Goal: Task Accomplishment & Management: Complete application form

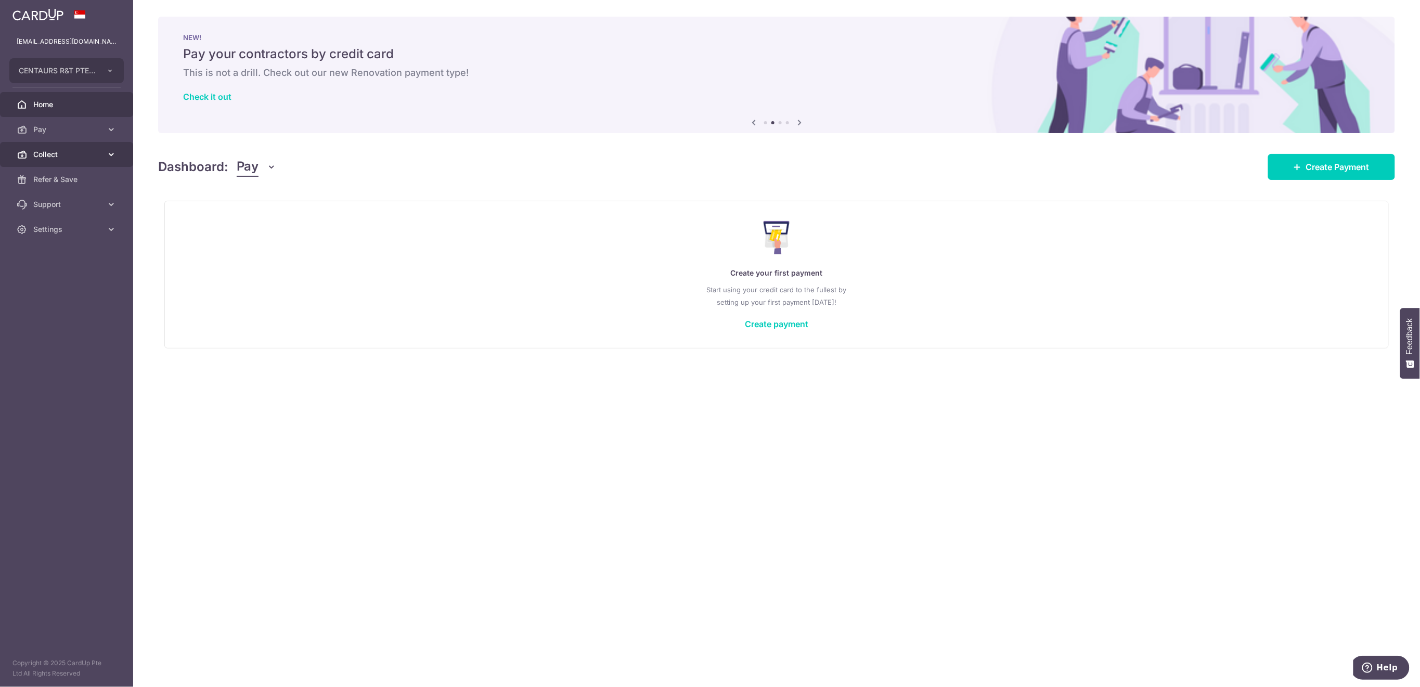
click at [59, 159] on span "Collect" at bounding box center [67, 154] width 69 height 10
click at [59, 186] on link "Dashboard" at bounding box center [66, 179] width 133 height 25
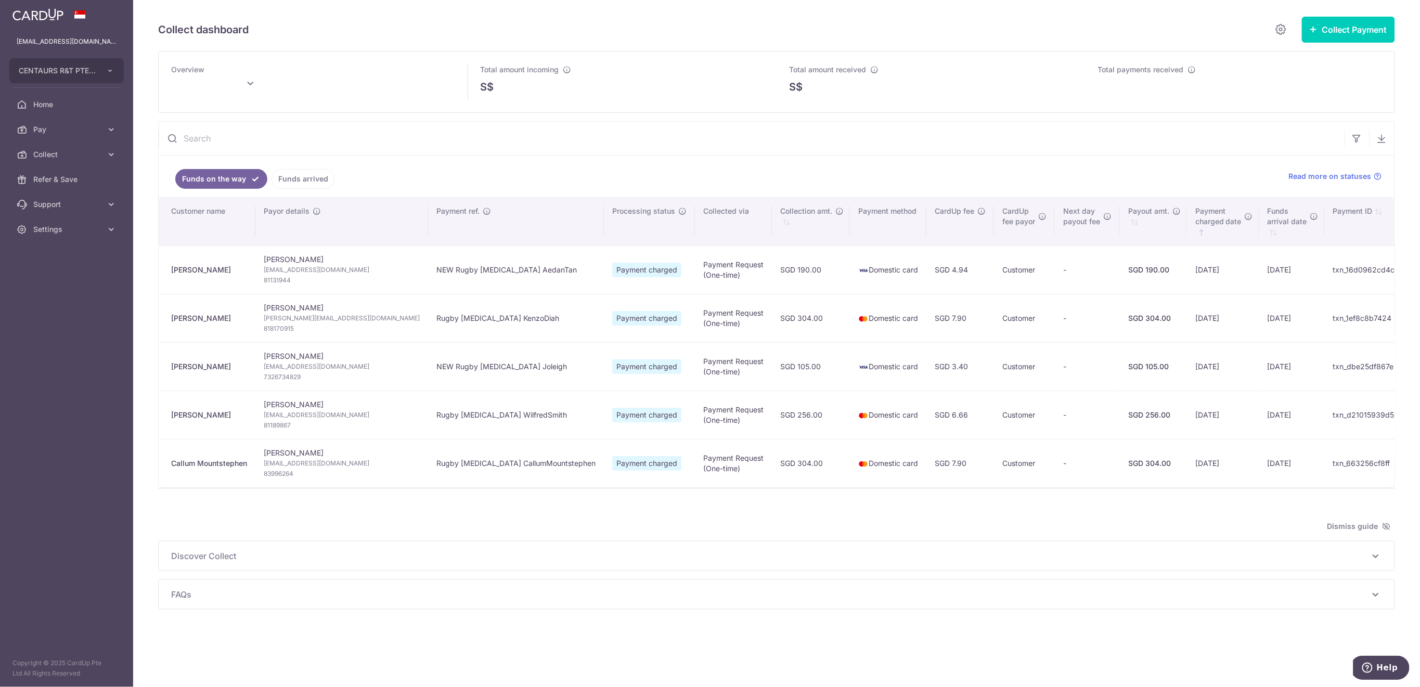
type input "September 2025"
click at [301, 178] on link "Funds arrived" at bounding box center [302, 179] width 63 height 20
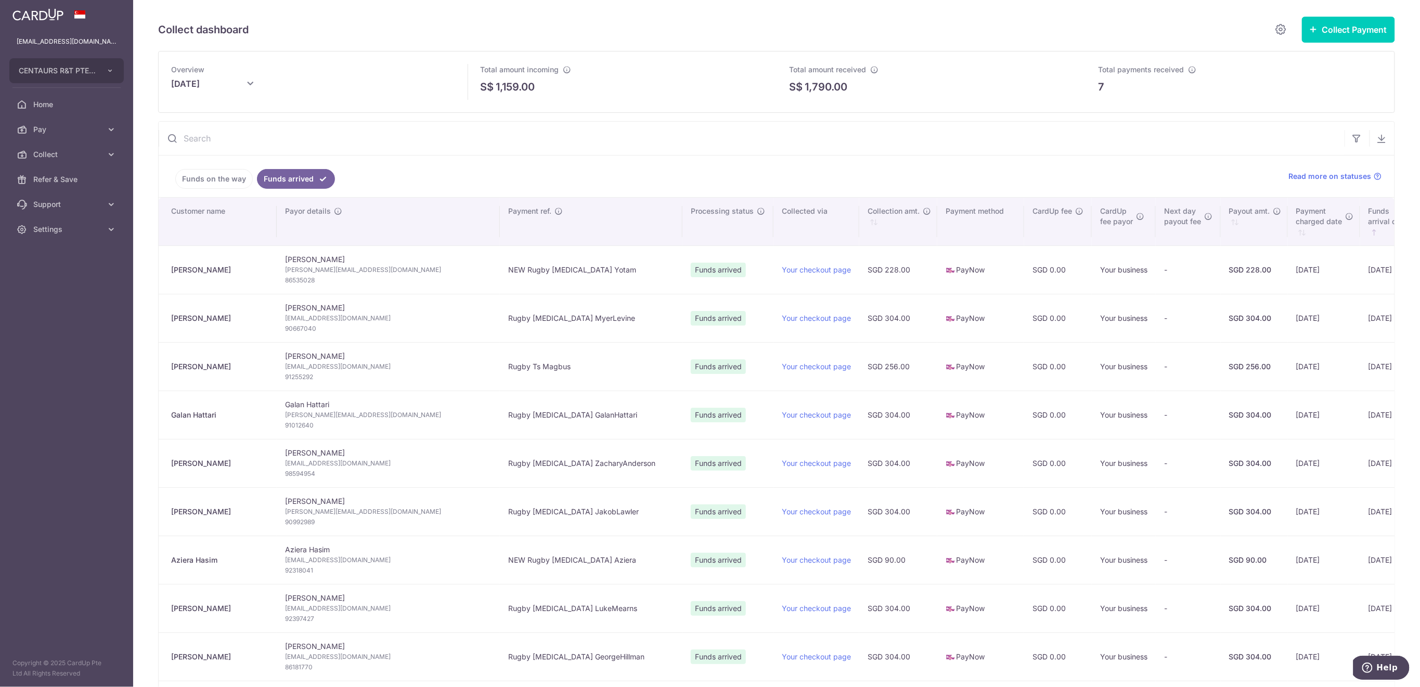
click at [189, 181] on link "Funds on the way" at bounding box center [213, 179] width 77 height 20
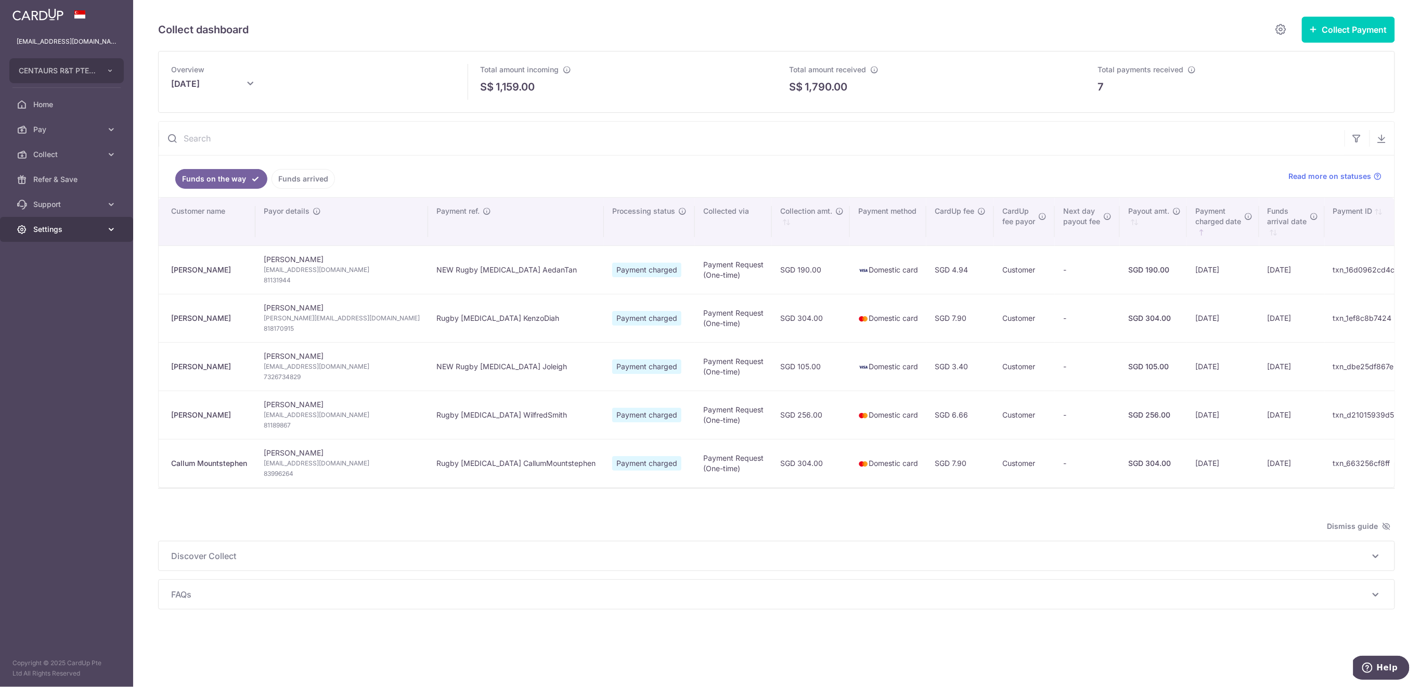
click at [50, 232] on span "Settings" at bounding box center [67, 229] width 69 height 10
click at [58, 284] on span "Logout" at bounding box center [67, 279] width 69 height 10
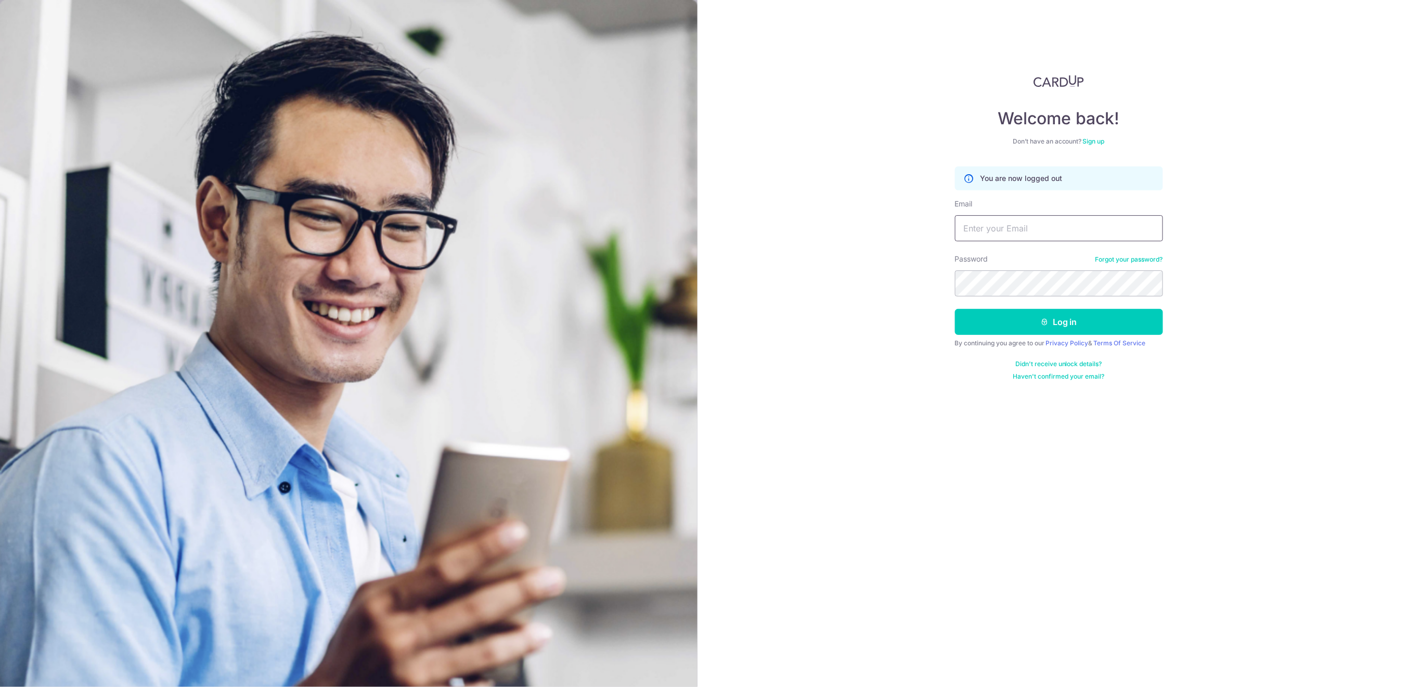
click at [991, 228] on input "Email" at bounding box center [1059, 228] width 208 height 26
type input "[EMAIL_ADDRESS][DOMAIN_NAME]"
click at [1033, 325] on button "Log in" at bounding box center [1059, 322] width 208 height 26
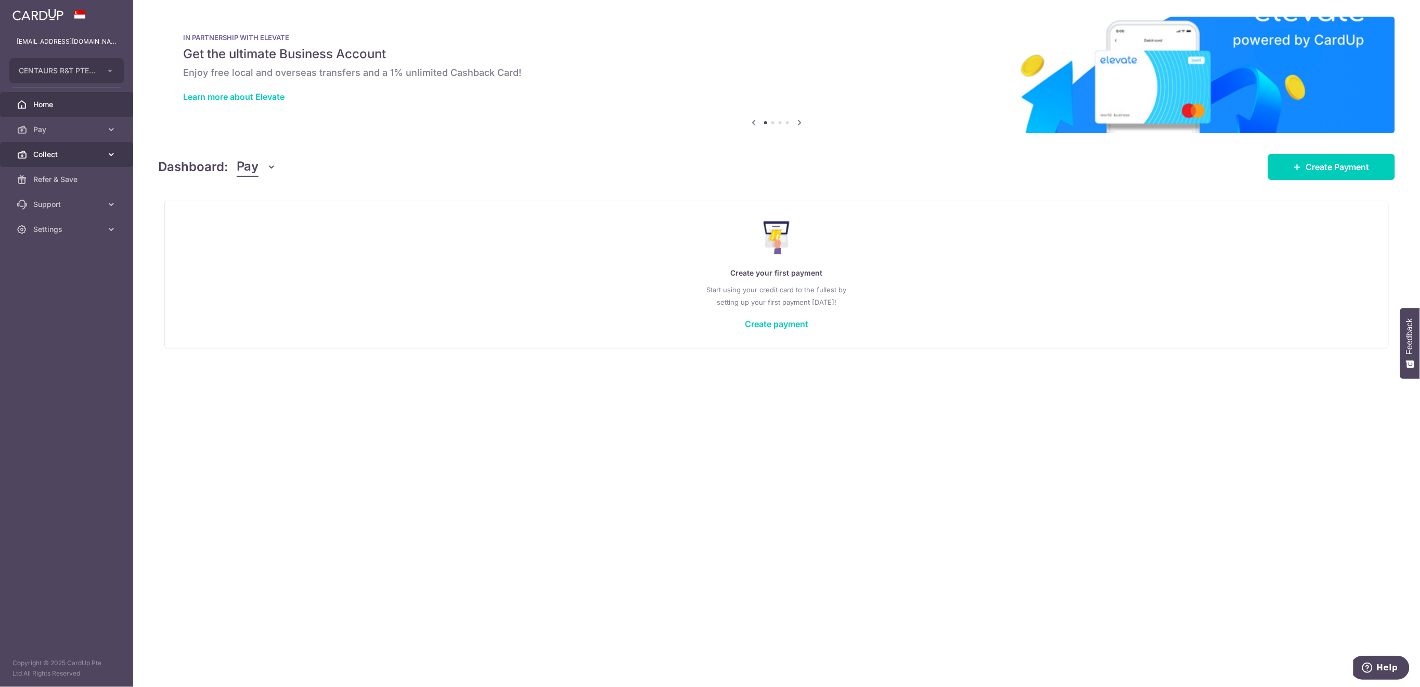
click at [46, 151] on span "Collect" at bounding box center [67, 154] width 69 height 10
click at [61, 225] on span "Payment Requests" at bounding box center [67, 229] width 69 height 10
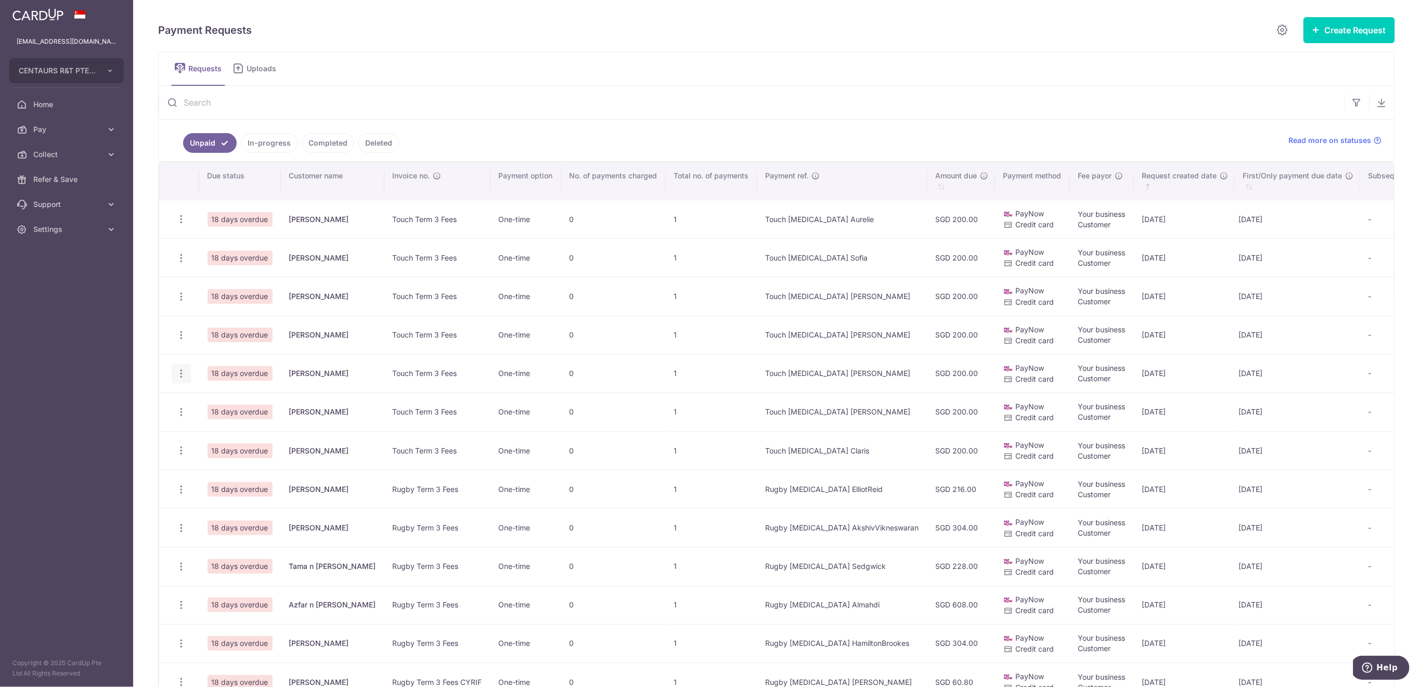
click at [179, 225] on icon "button" at bounding box center [181, 219] width 11 height 11
click at [219, 430] on span "Delete Request" at bounding box center [234, 427] width 66 height 12
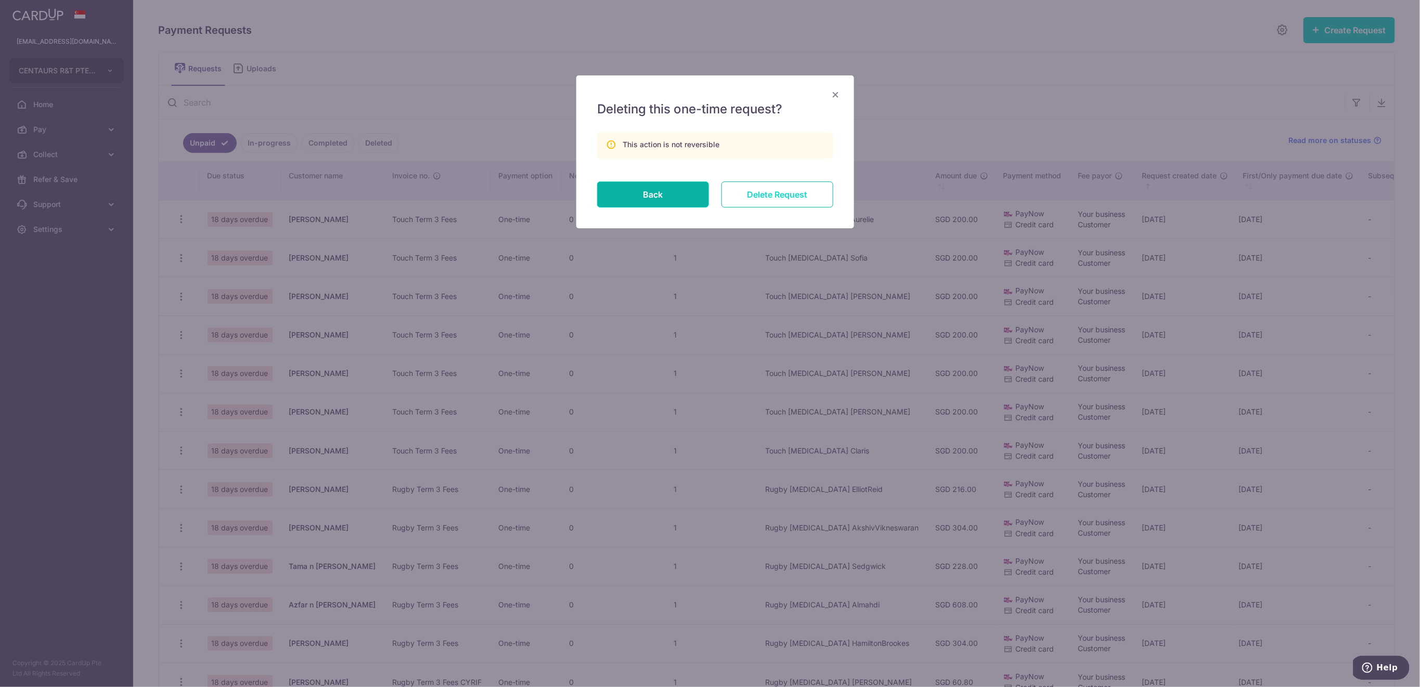
click at [790, 199] on input "Delete Request" at bounding box center [777, 194] width 112 height 26
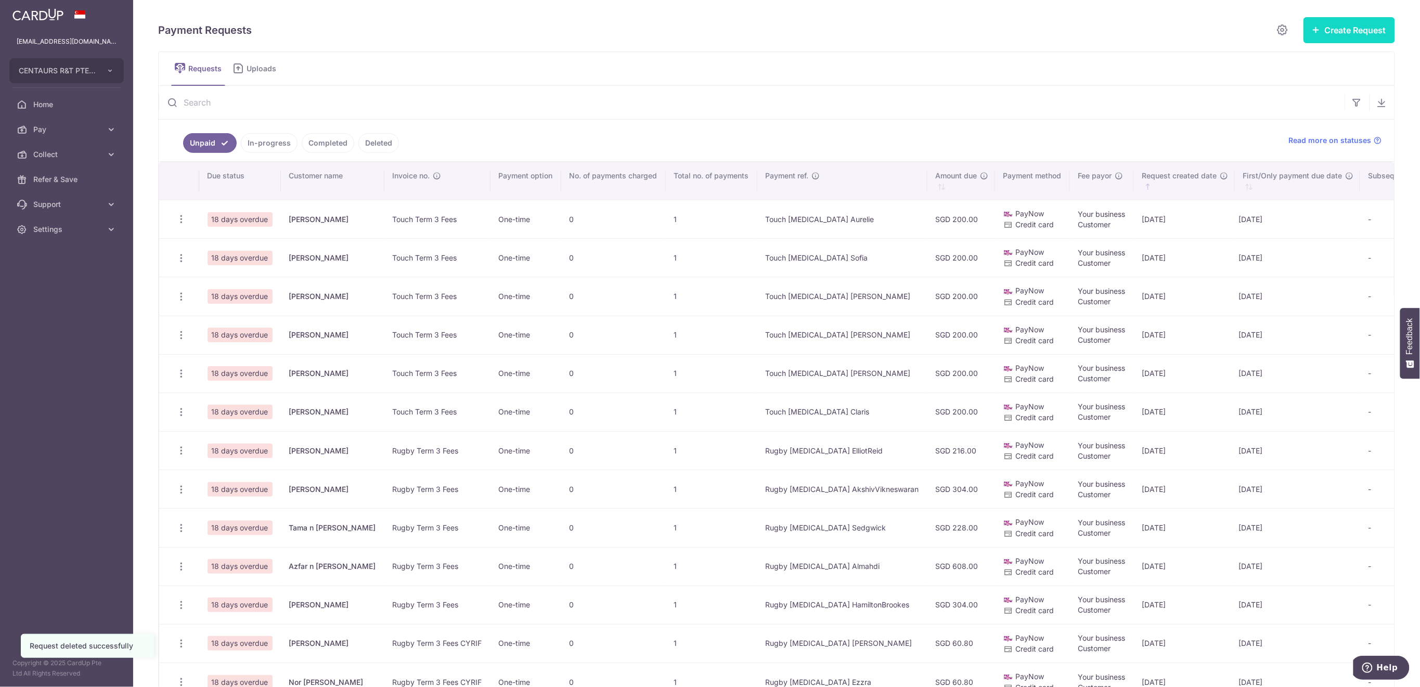
click at [1344, 32] on button "Create Request" at bounding box center [1349, 30] width 92 height 26
click at [1301, 62] on span "Single Request" at bounding box center [1332, 62] width 107 height 12
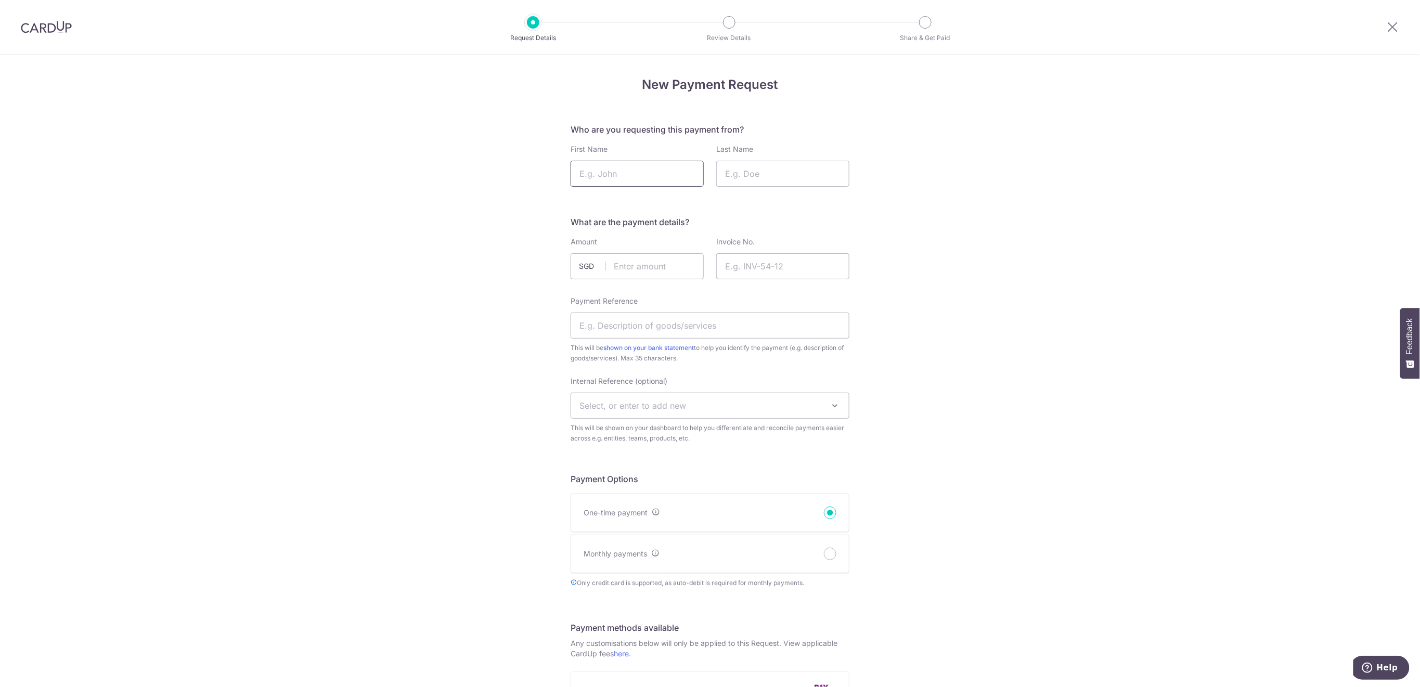
click at [672, 173] on input "First Name" at bounding box center [636, 174] width 133 height 26
type input "Annabel"
click at [778, 178] on input "Last Name" at bounding box center [782, 174] width 133 height 26
type input "Garden"
click at [654, 266] on input "text" at bounding box center [636, 266] width 133 height 26
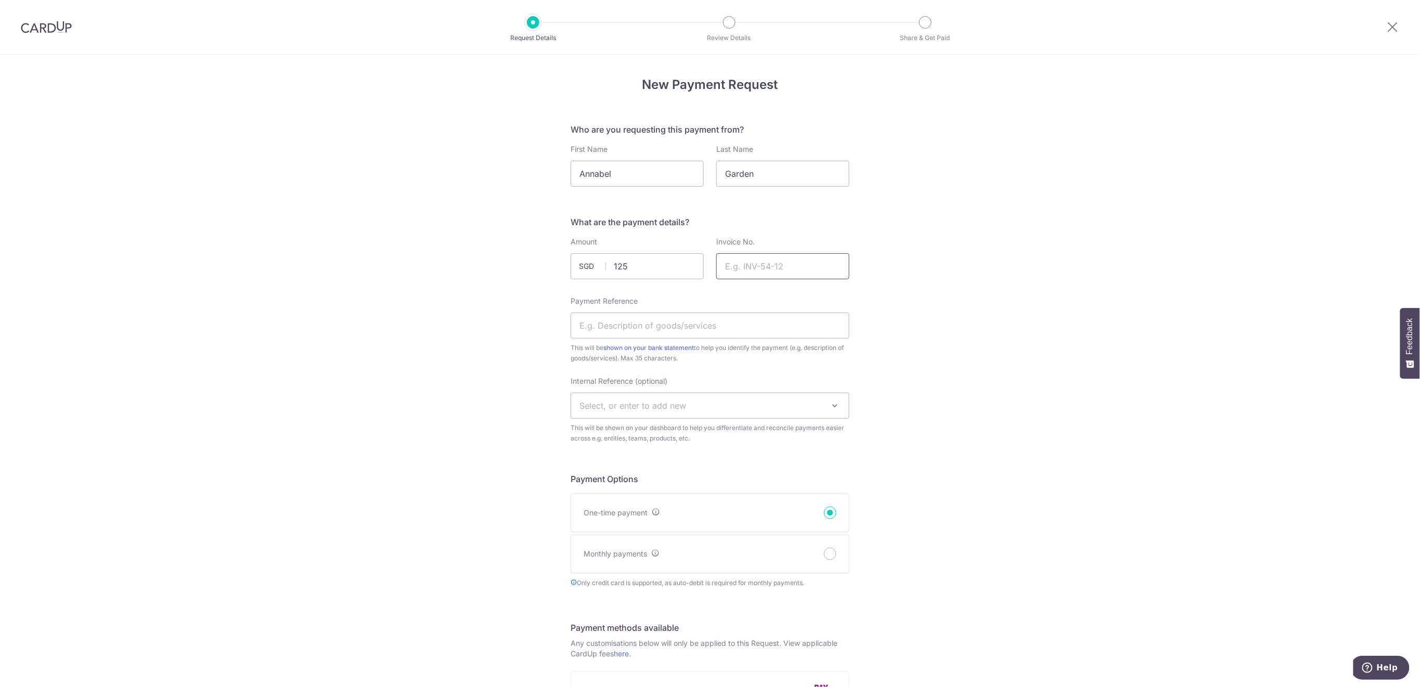
type input "125.00"
click at [773, 264] on input "Invoice No." at bounding box center [782, 266] width 133 height 26
type input "Touch Term 3 2025"
click at [744, 321] on input "Payment Reference" at bounding box center [709, 326] width 279 height 26
type input "NEW Touch T3 AGarden"
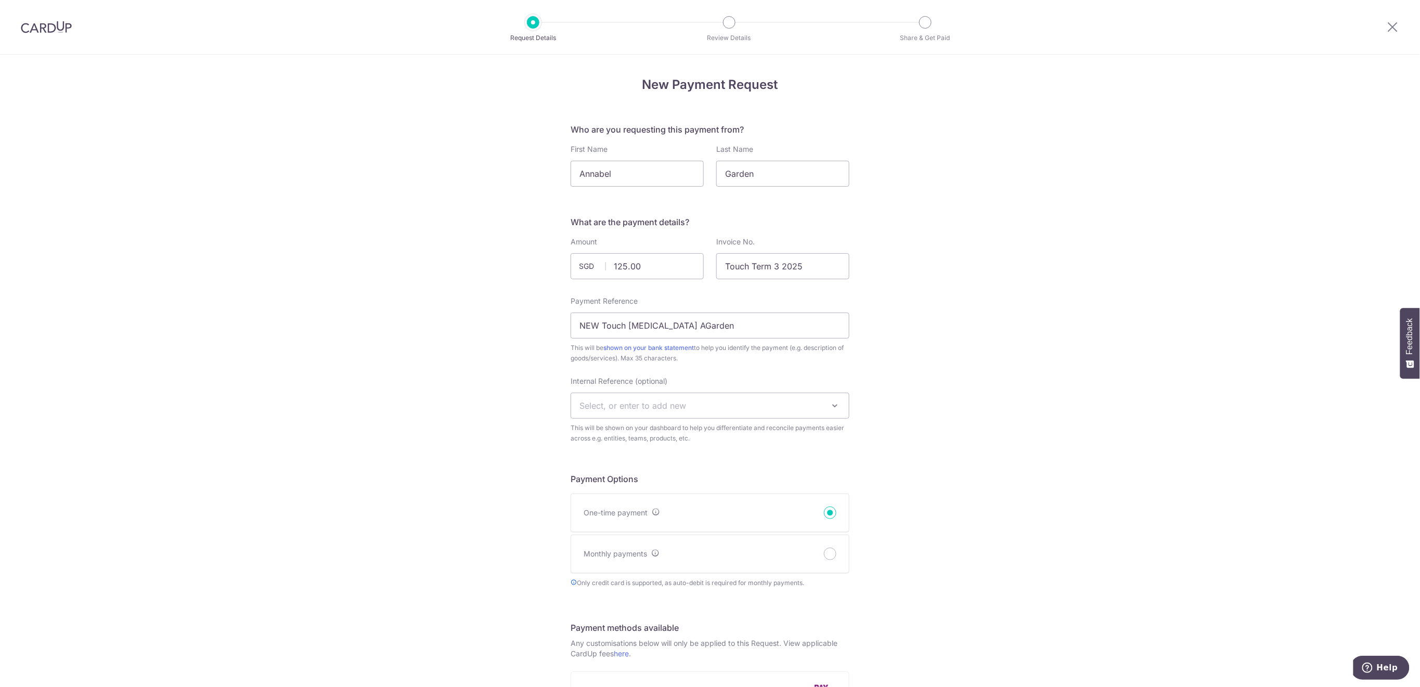
click at [739, 402] on span "Select, or enter to add new" at bounding box center [710, 405] width 278 height 25
type input "Touch"
select select "touch"
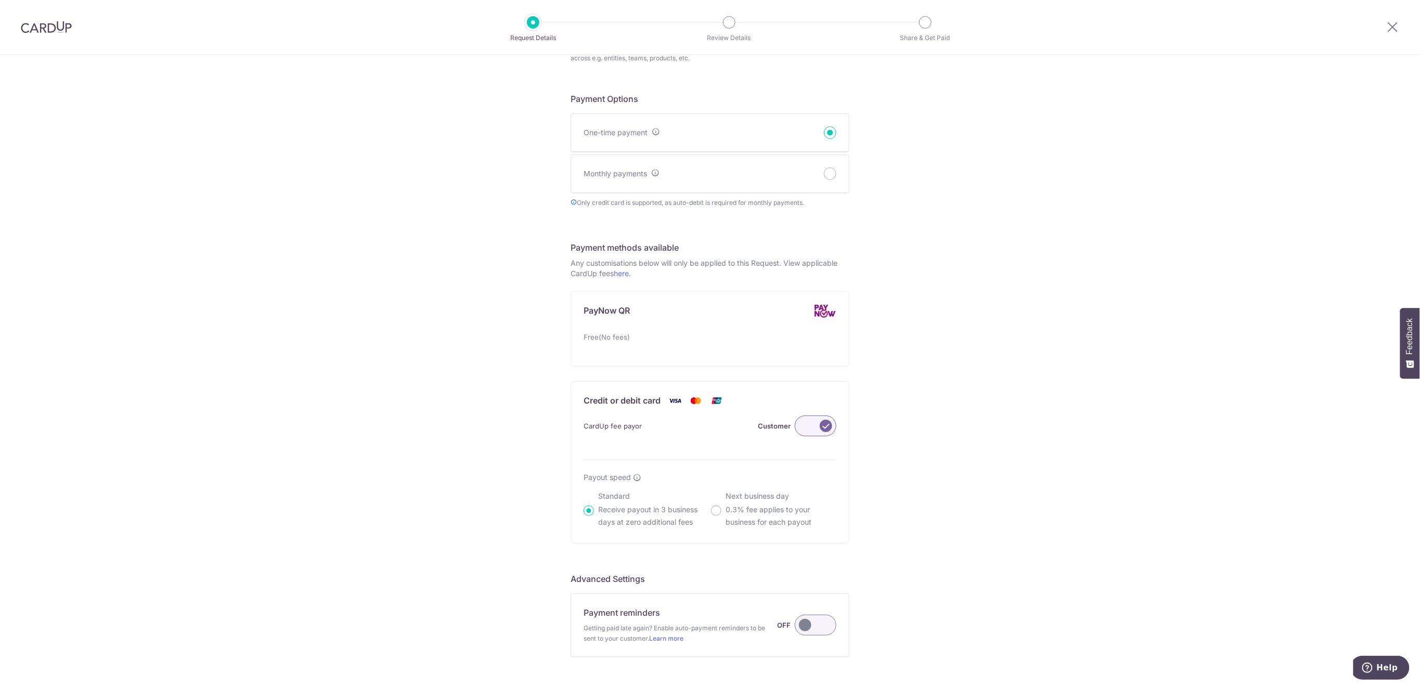
scroll to position [485, 0]
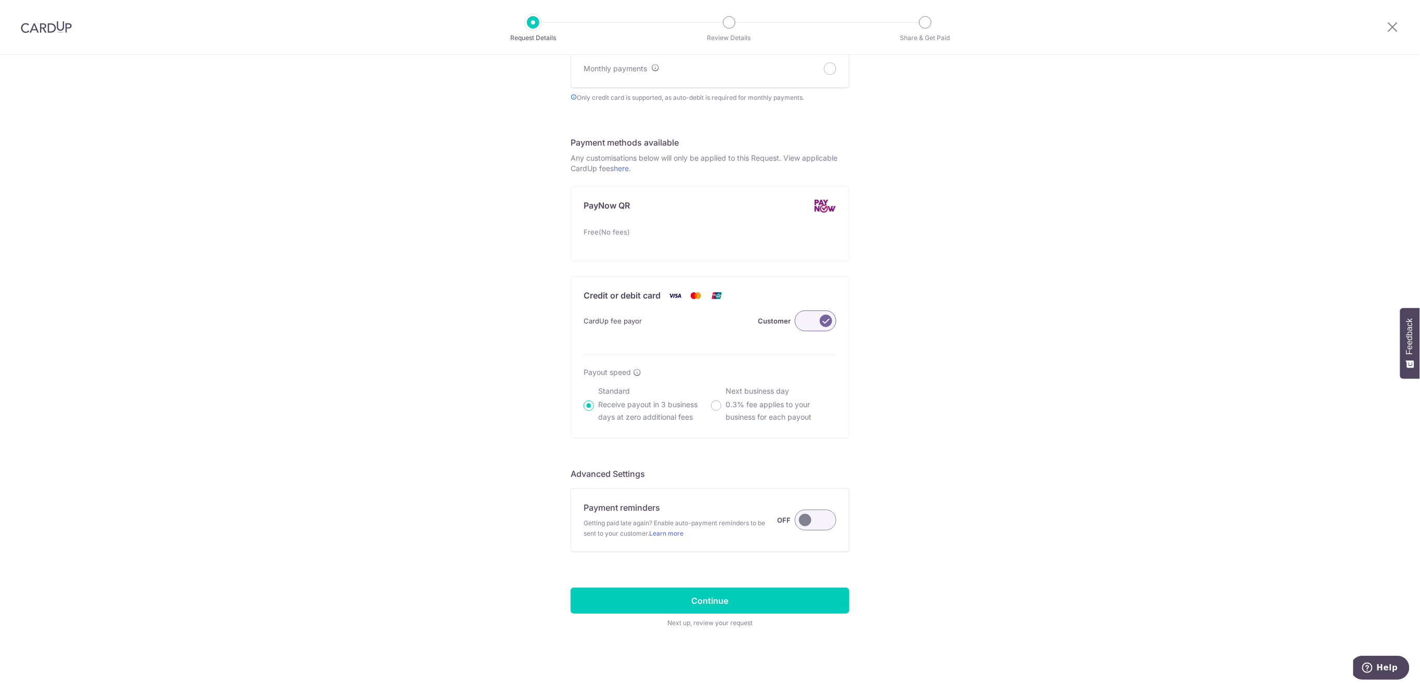
click at [811, 518] on label at bounding box center [816, 520] width 42 height 21
click at [0, 0] on input "Payment reminders Getting paid late again? Enable auto-payment reminders to be …" at bounding box center [0, 0] width 0 height 0
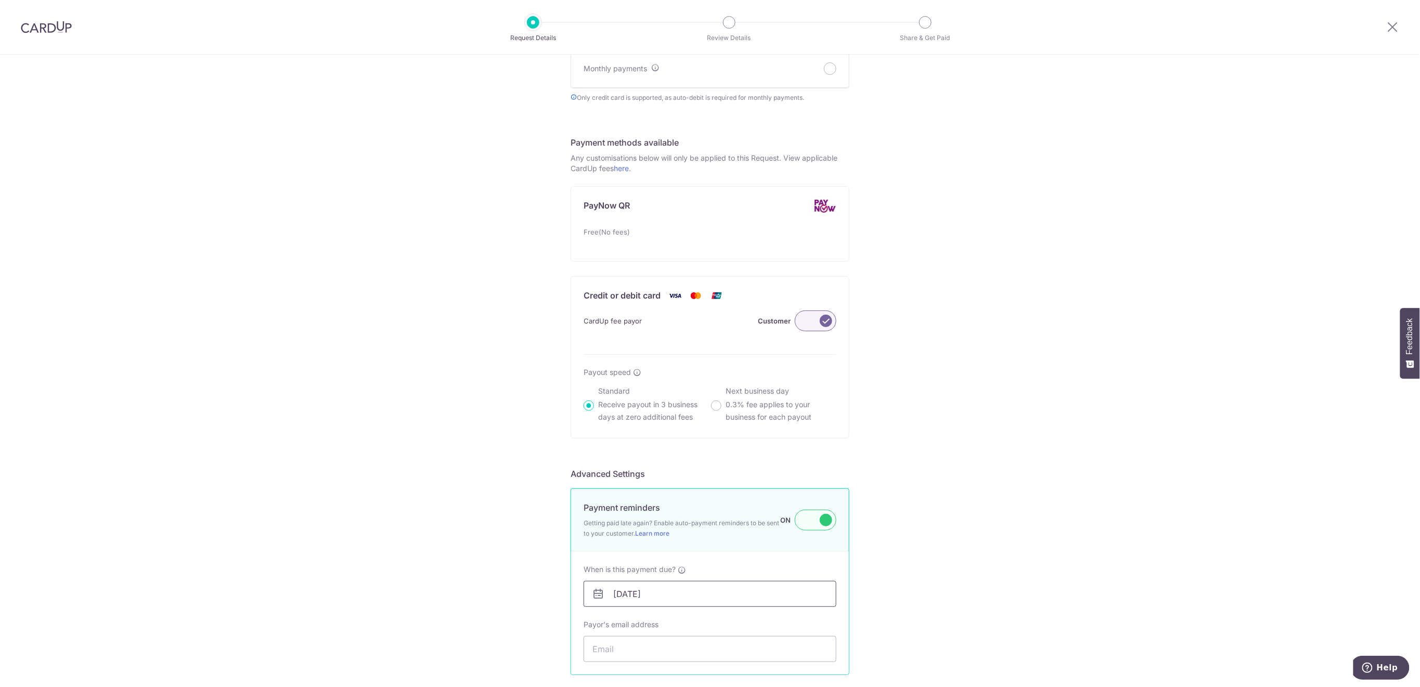
click at [782, 590] on input "[DATE]" at bounding box center [709, 594] width 253 height 26
click at [709, 486] on link "5" at bounding box center [705, 482] width 17 height 17
type input "05/09/2025"
click at [718, 646] on input "Payor's email address" at bounding box center [709, 649] width 253 height 26
click at [662, 652] on input "Payor's email address" at bounding box center [709, 649] width 253 height 26
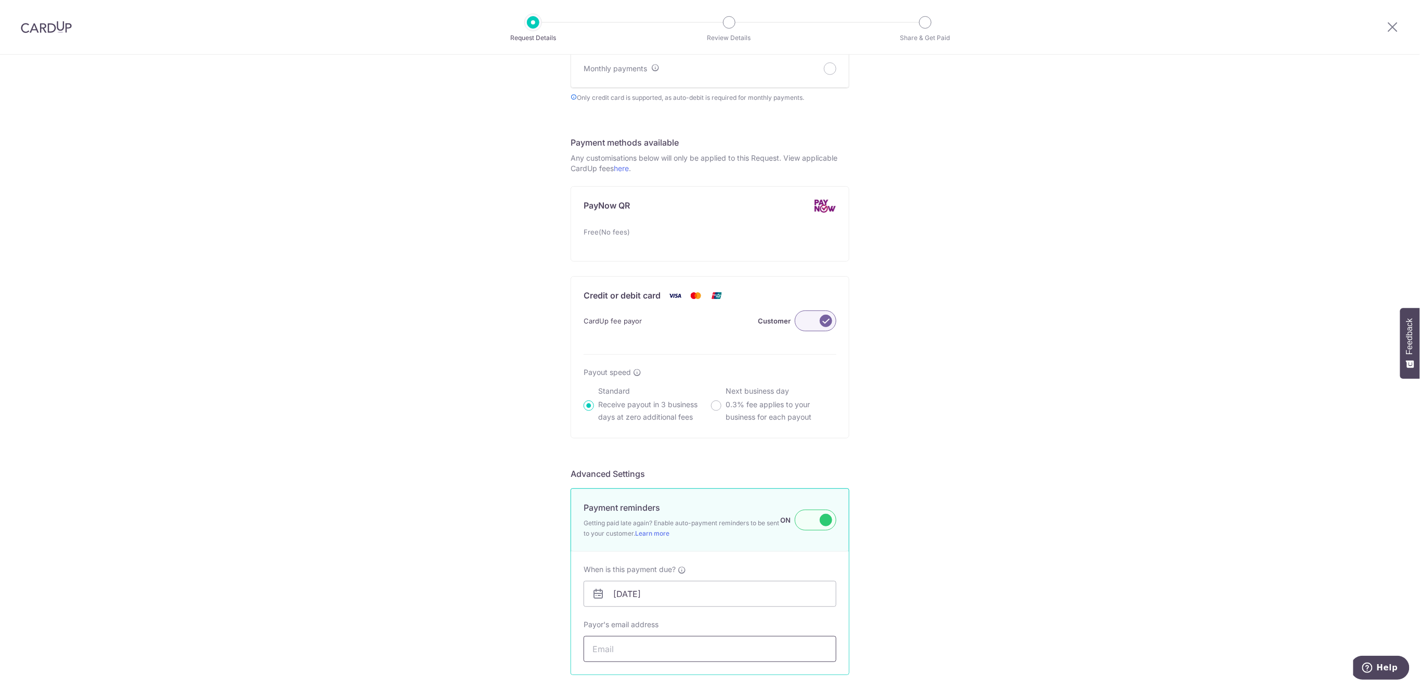
paste input "sophieng78@hotmail.sg"
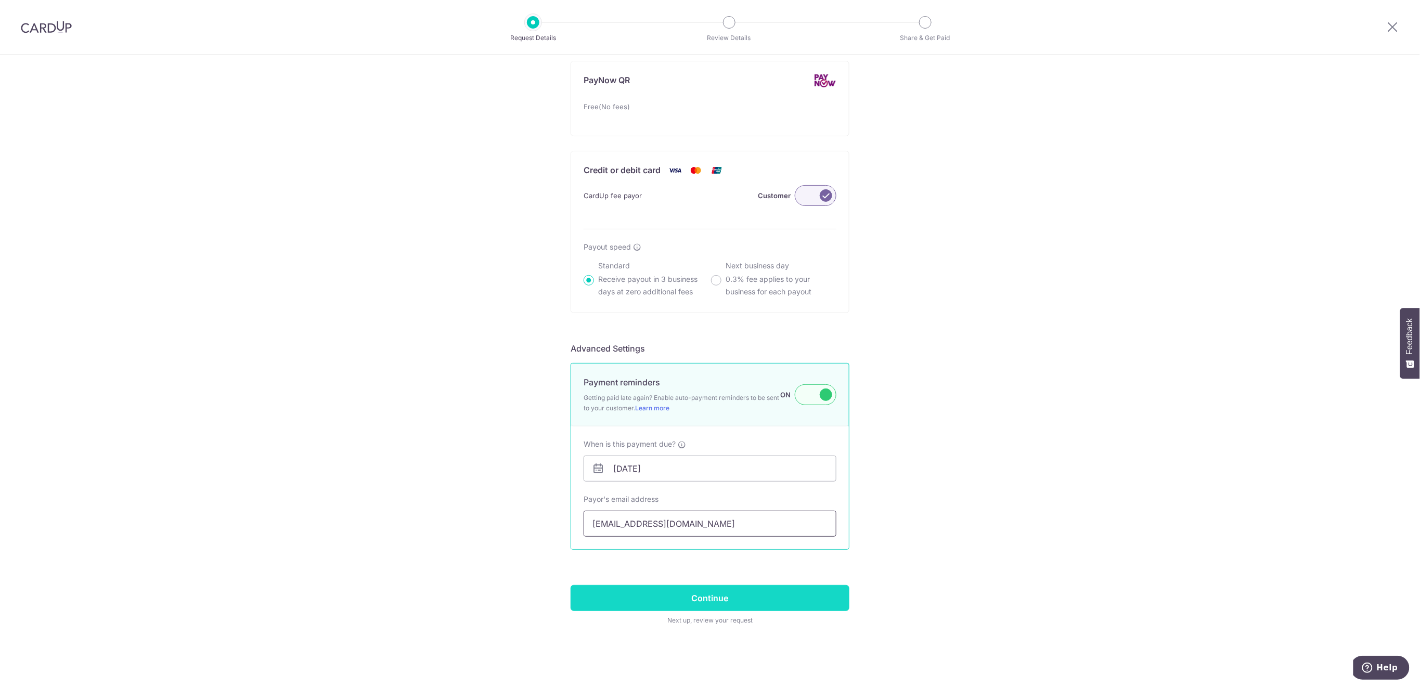
type input "sophieng78@hotmail.sg"
click at [799, 604] on input "Continue" at bounding box center [709, 598] width 279 height 26
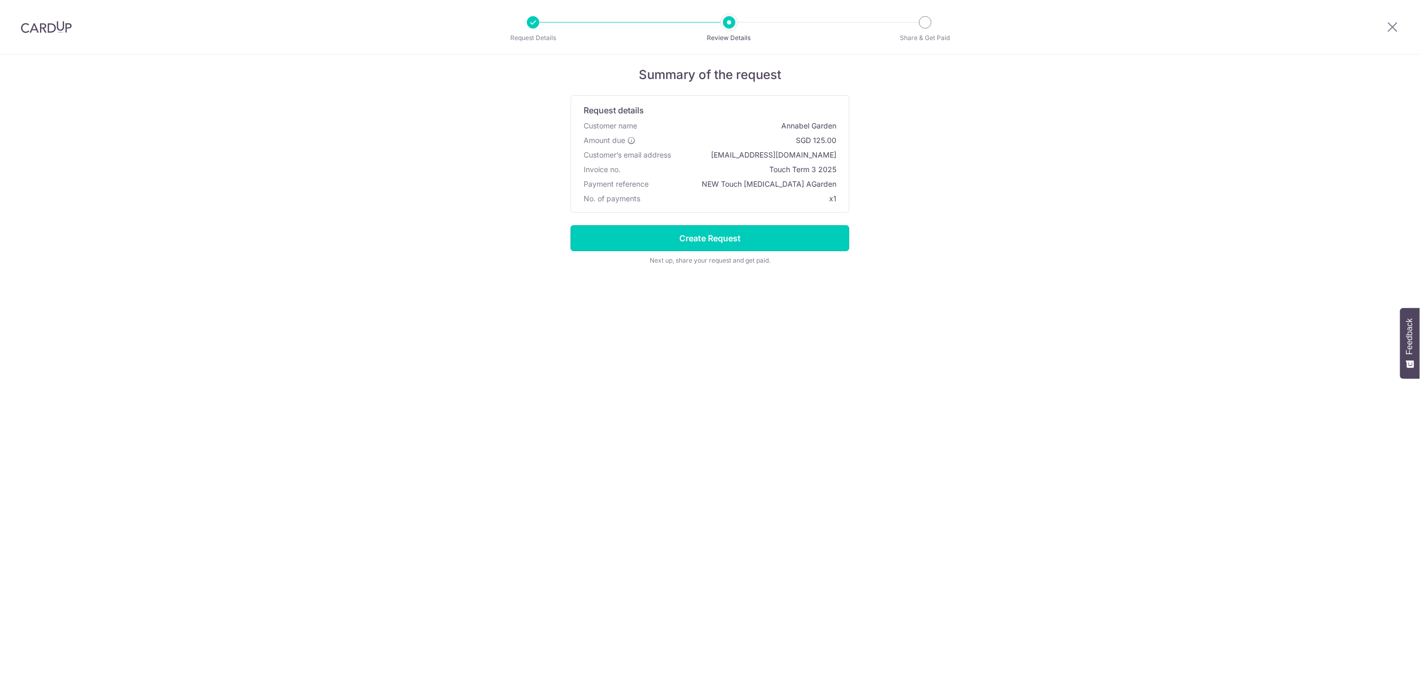
click at [802, 248] on input "Create Request" at bounding box center [709, 238] width 279 height 26
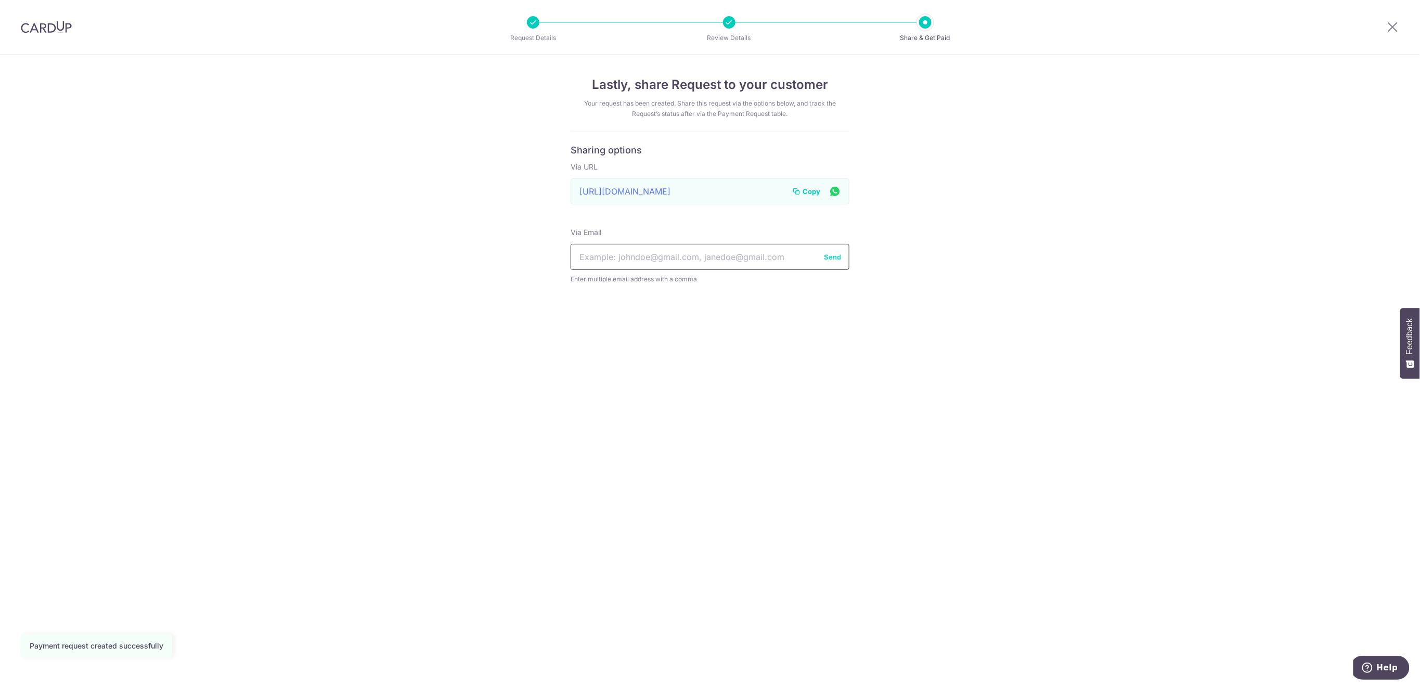
click at [655, 260] on input "text" at bounding box center [709, 257] width 279 height 26
paste input "[EMAIL_ADDRESS][DOMAIN_NAME]"
type input "[EMAIL_ADDRESS][DOMAIN_NAME]"
click at [827, 257] on button "Send" at bounding box center [832, 257] width 17 height 10
click at [1396, 28] on icon at bounding box center [1392, 26] width 12 height 13
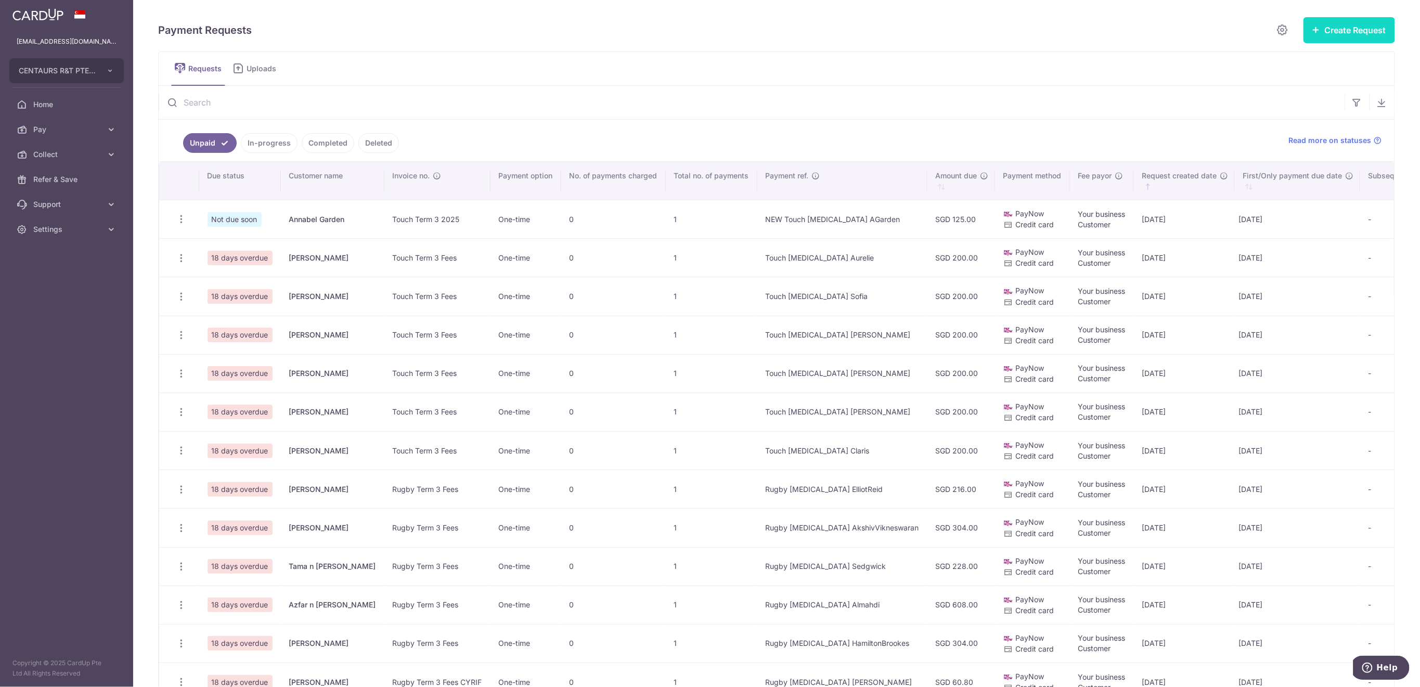
click at [1328, 23] on button "Create Request" at bounding box center [1349, 30] width 92 height 26
click at [1305, 65] on span "Single Request" at bounding box center [1332, 62] width 107 height 12
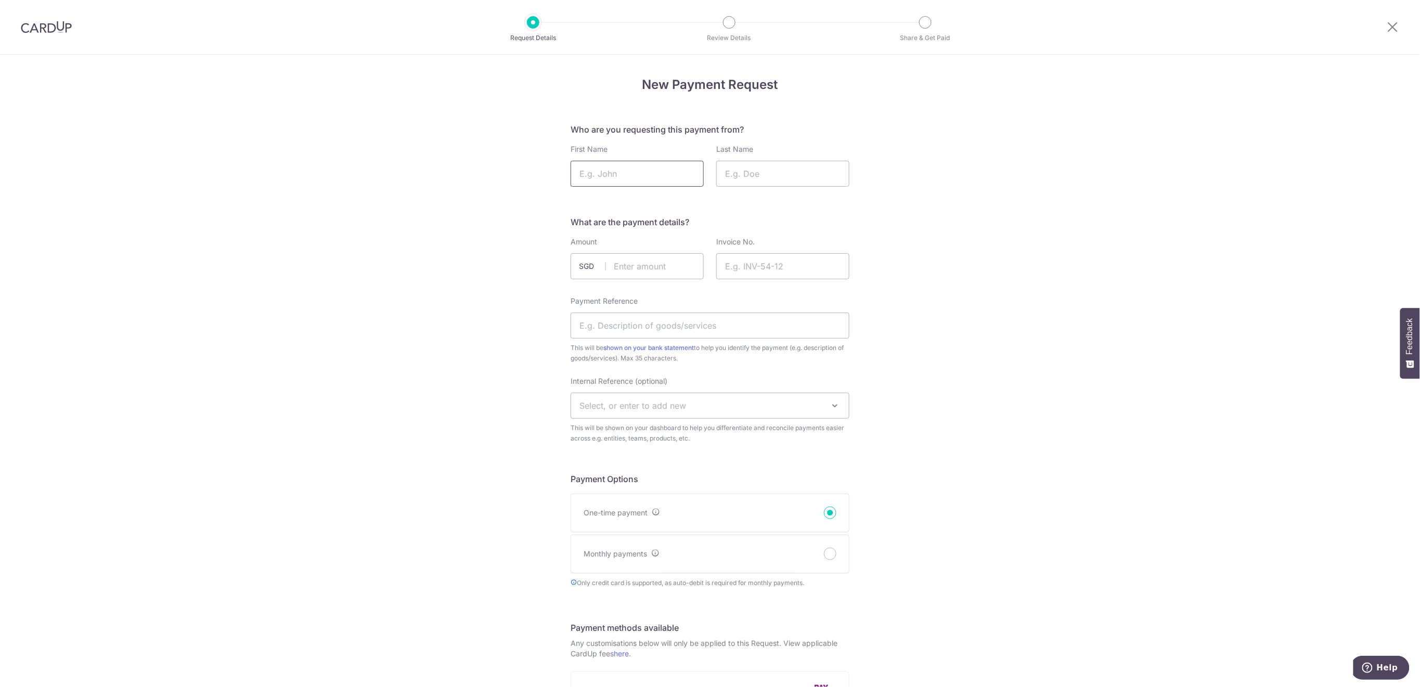
click at [633, 170] on input "First Name" at bounding box center [636, 174] width 133 height 26
type input "Zara"
click at [745, 175] on input "Last Name" at bounding box center [782, 174] width 133 height 26
type input "Hammond"
click at [660, 270] on input "text" at bounding box center [636, 266] width 133 height 26
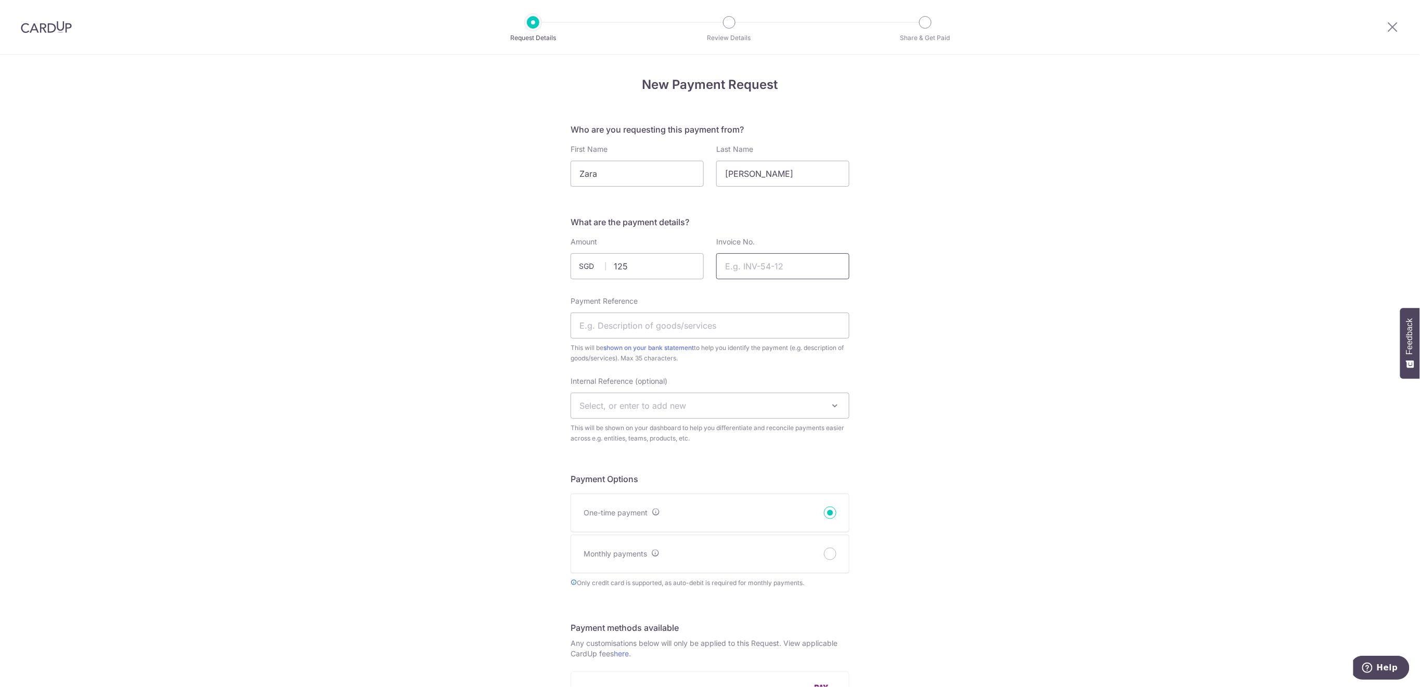
type input "125.00"
click at [809, 265] on input "Invoice No." at bounding box center [782, 266] width 133 height 26
type input "Touch Term 3 2025"
click at [791, 320] on input "Payment Reference" at bounding box center [709, 326] width 279 height 26
type input "NEW Touch T3 ZHammond"
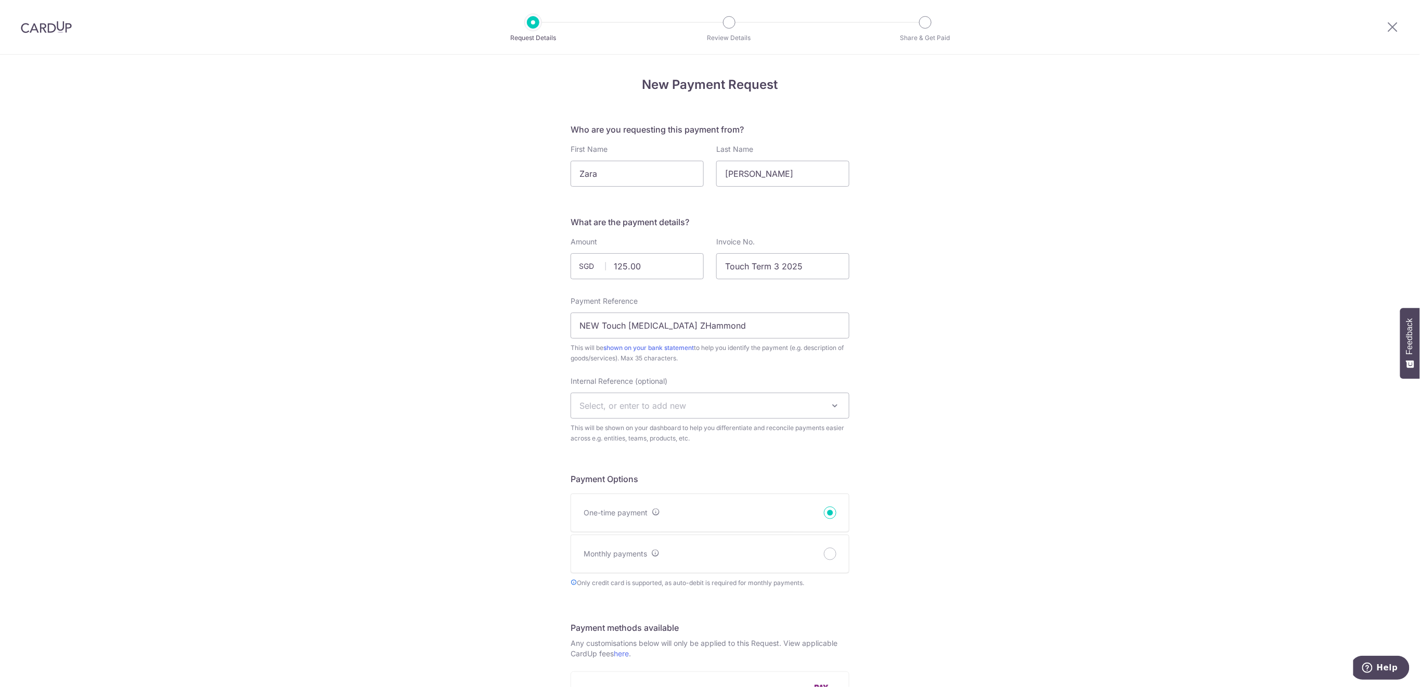
click at [752, 406] on span "Select, or enter to add new" at bounding box center [710, 405] width 278 height 25
type input "Touch"
select select "touch"
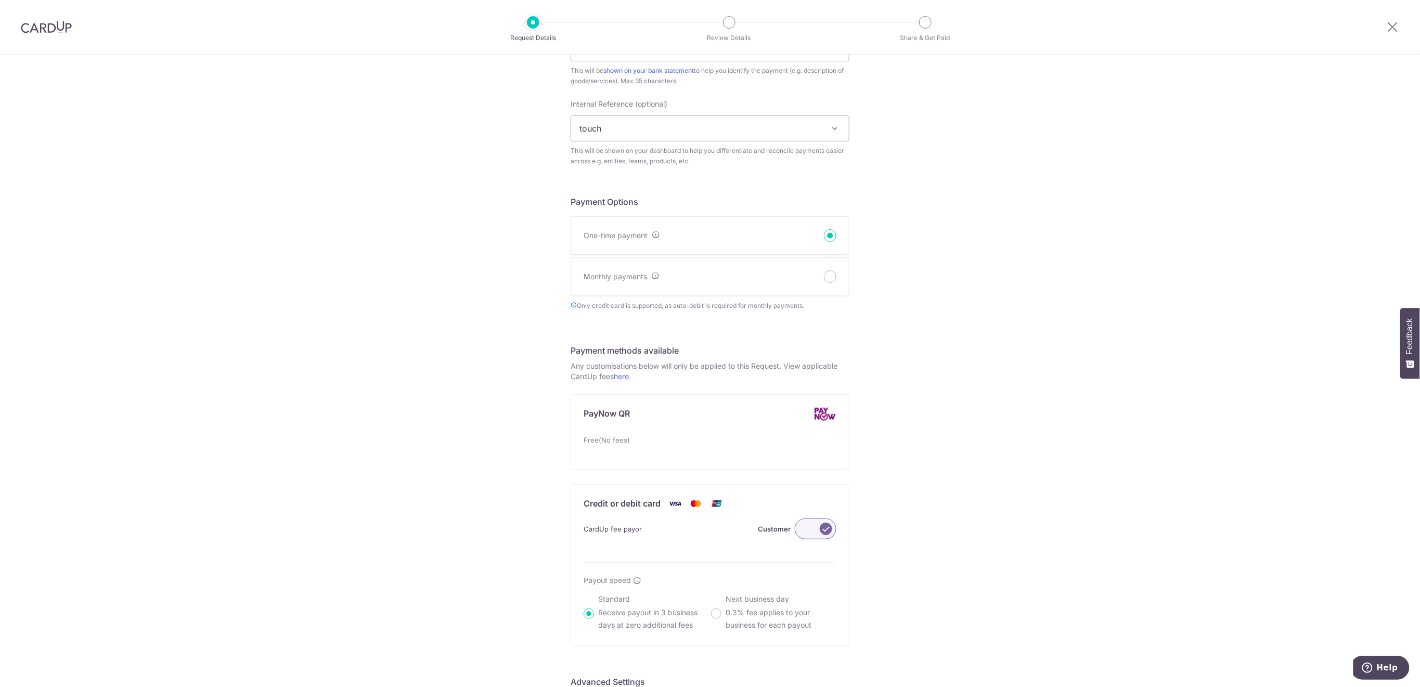
scroll to position [485, 0]
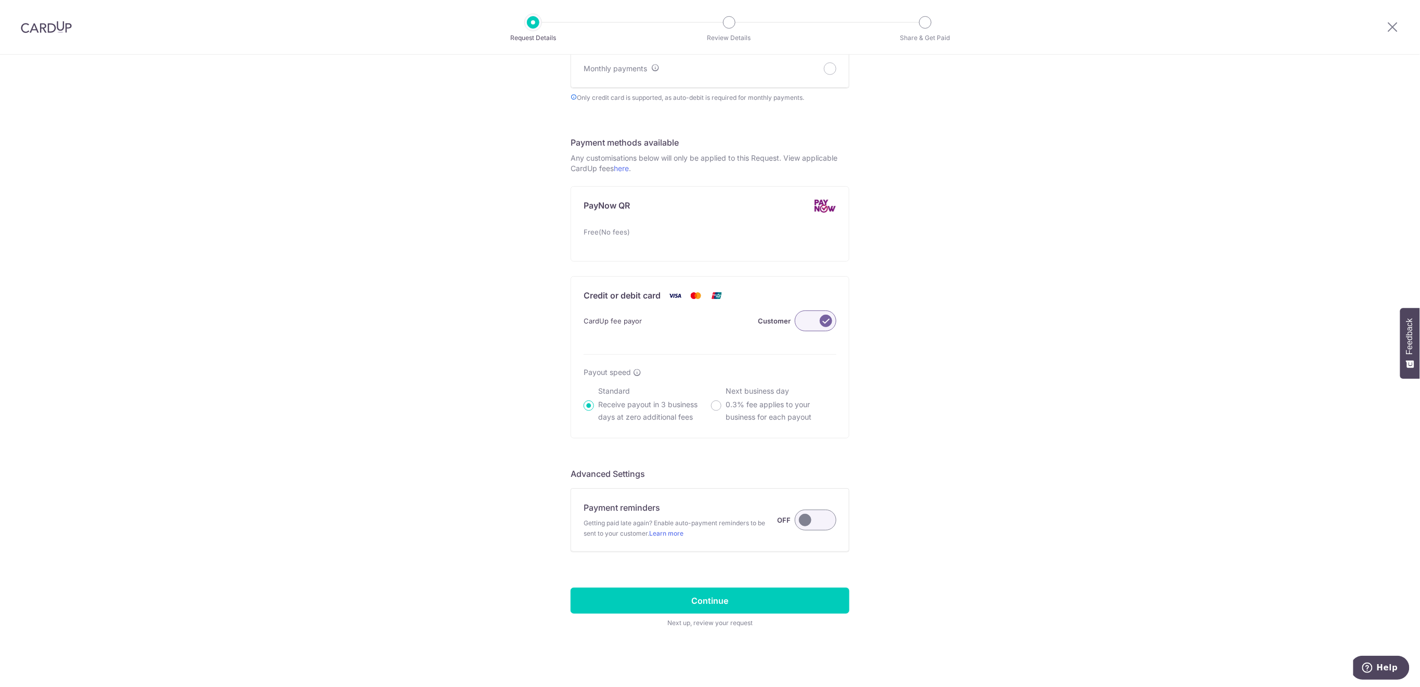
click at [825, 520] on label at bounding box center [816, 520] width 42 height 21
click at [0, 0] on input "Payment reminders Getting paid late again? Enable auto-payment reminders to be …" at bounding box center [0, 0] width 0 height 0
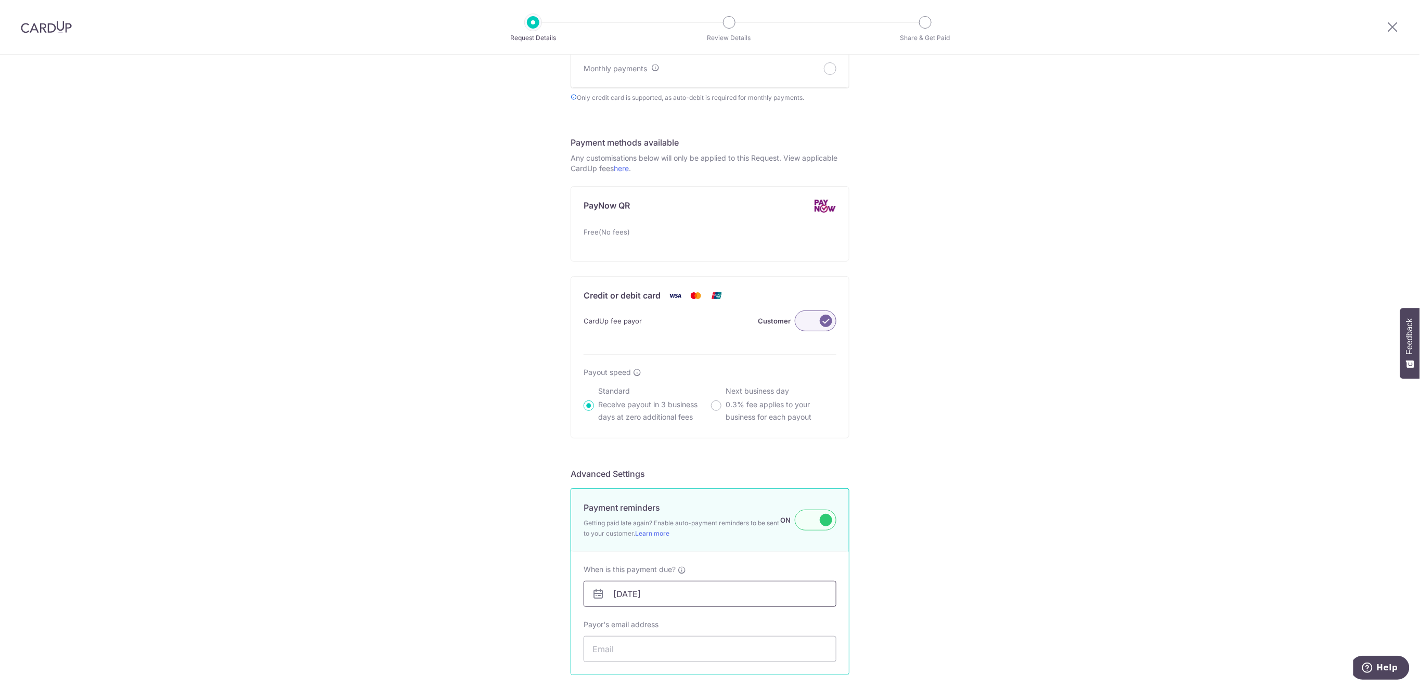
click at [756, 598] on input "01/09/2025" at bounding box center [709, 594] width 253 height 26
click at [707, 482] on link "5" at bounding box center [705, 482] width 17 height 17
type input "05/09/2025"
click at [700, 651] on input "Payor's email address" at bounding box center [709, 649] width 253 height 26
click at [687, 646] on input "Payor's email address" at bounding box center [709, 649] width 253 height 26
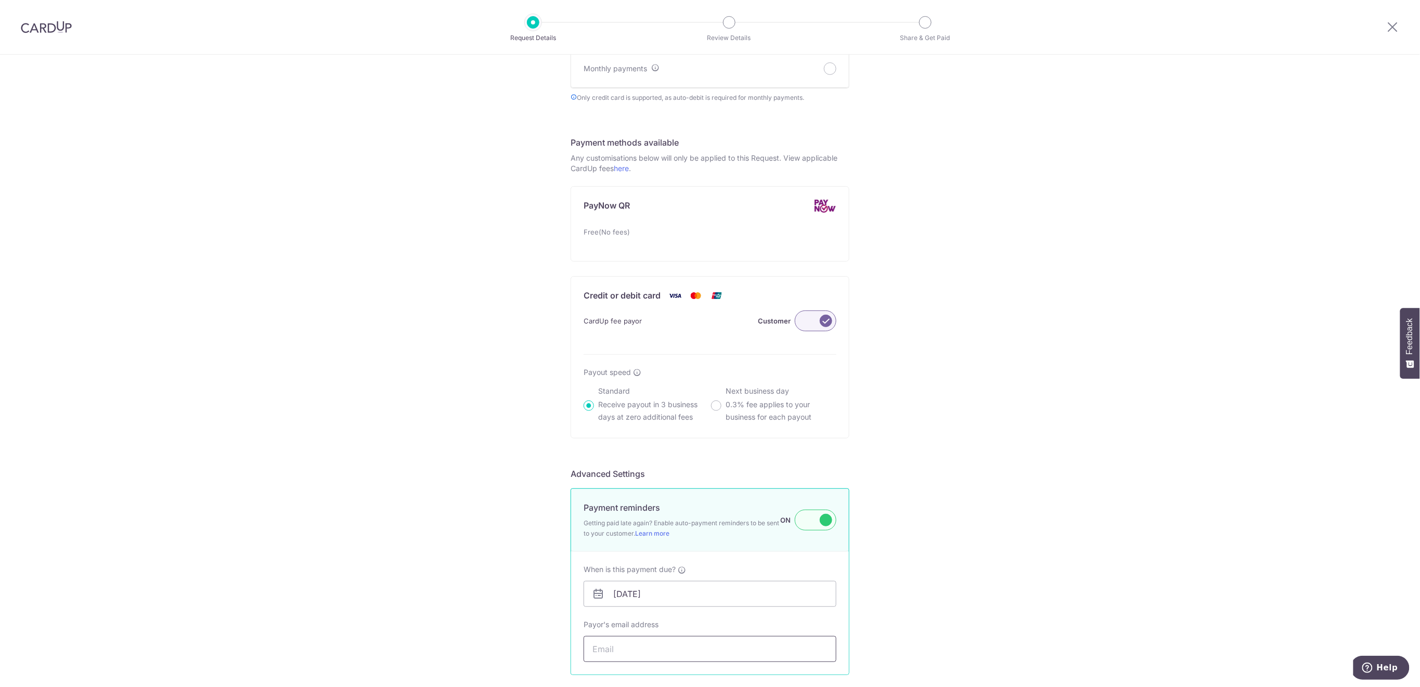
paste input "taherahammond@hotmail.co.uk"
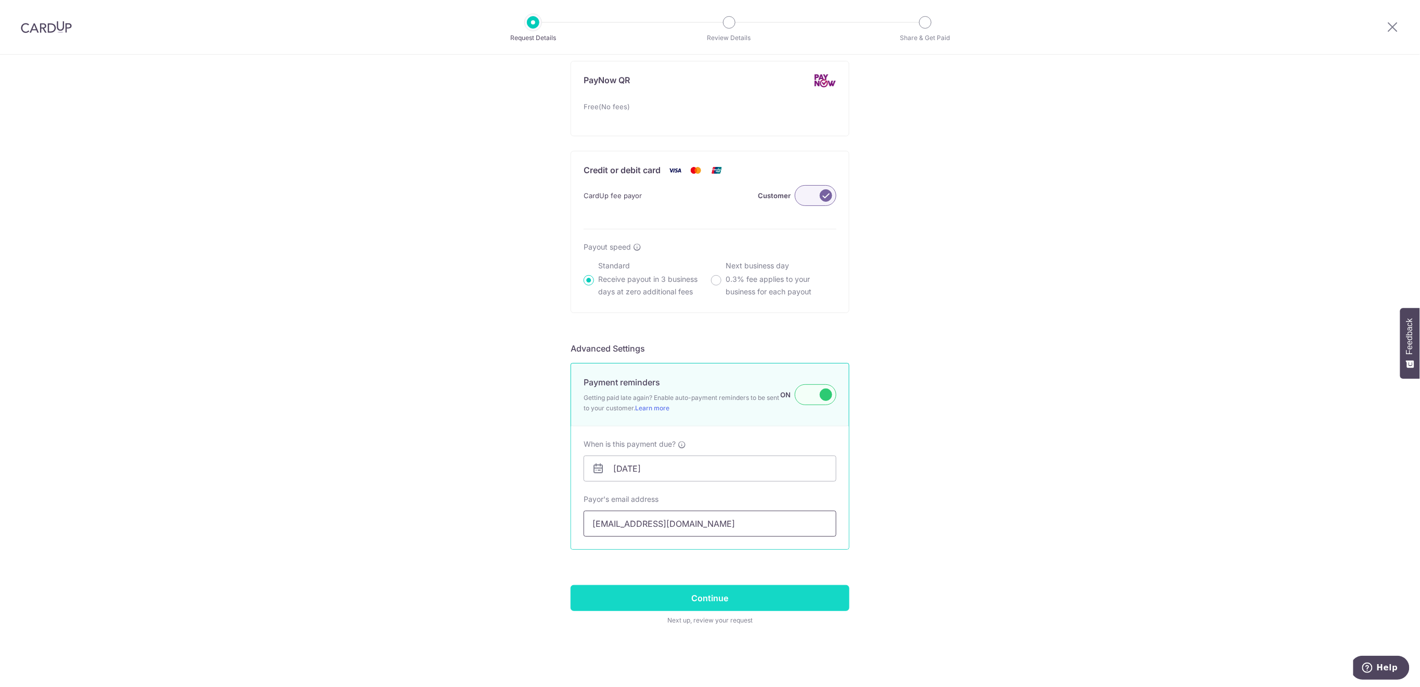
type input "taherahammond@hotmail.co.uk"
click at [804, 594] on input "Continue" at bounding box center [709, 598] width 279 height 26
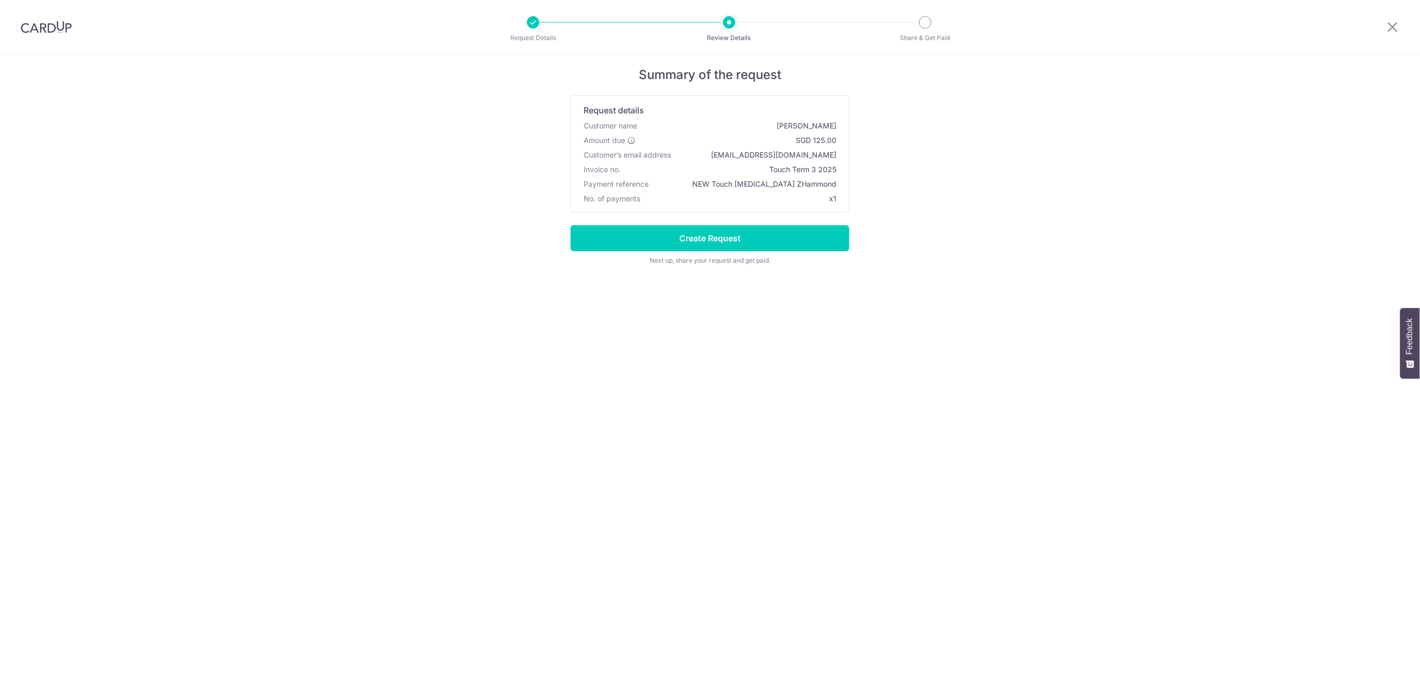
click at [794, 242] on input "Create Request" at bounding box center [709, 238] width 279 height 26
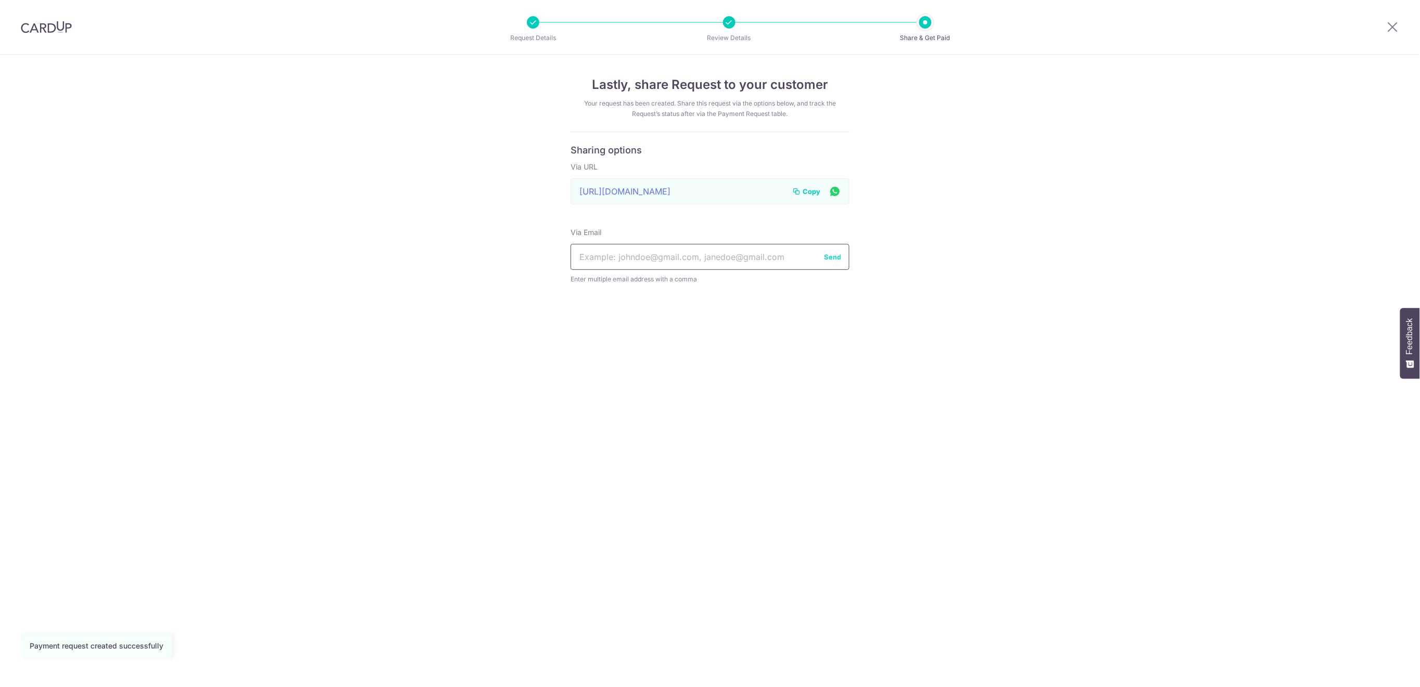
click at [677, 255] on input "text" at bounding box center [709, 257] width 279 height 26
paste input "taherahammond@hotmail.co.uk"
type input "taherahammond@hotmail.co.uk"
click at [839, 255] on button "Send" at bounding box center [832, 257] width 17 height 10
drag, startPoint x: 1389, startPoint y: 30, endPoint x: 1337, endPoint y: 46, distance: 54.3
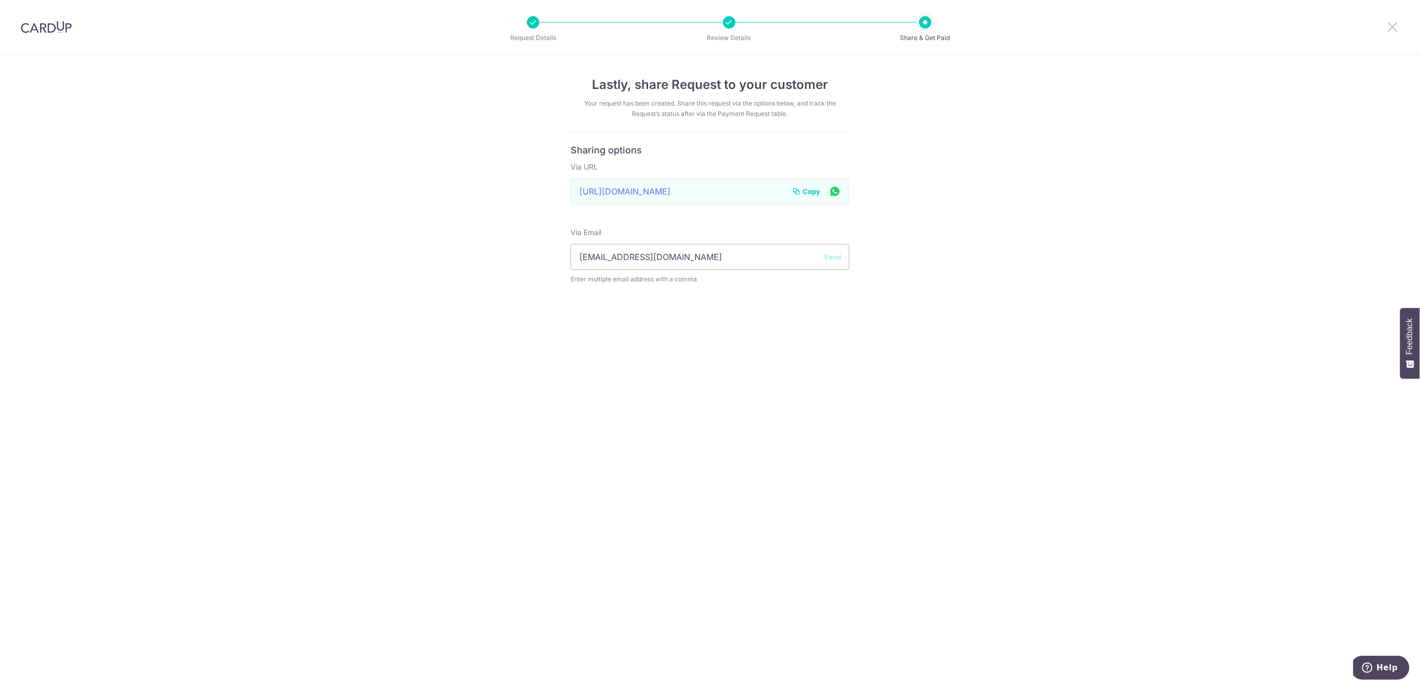
click at [1390, 30] on icon at bounding box center [1392, 26] width 12 height 13
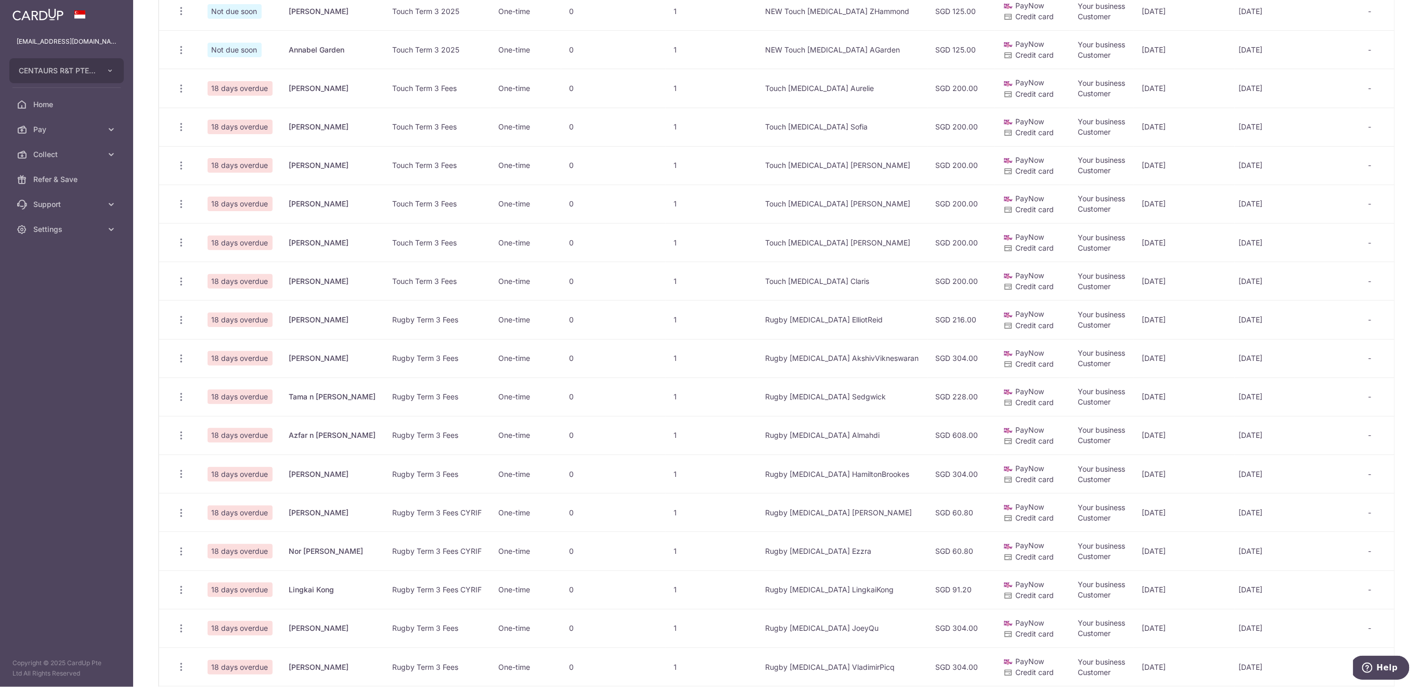
scroll to position [416, 0]
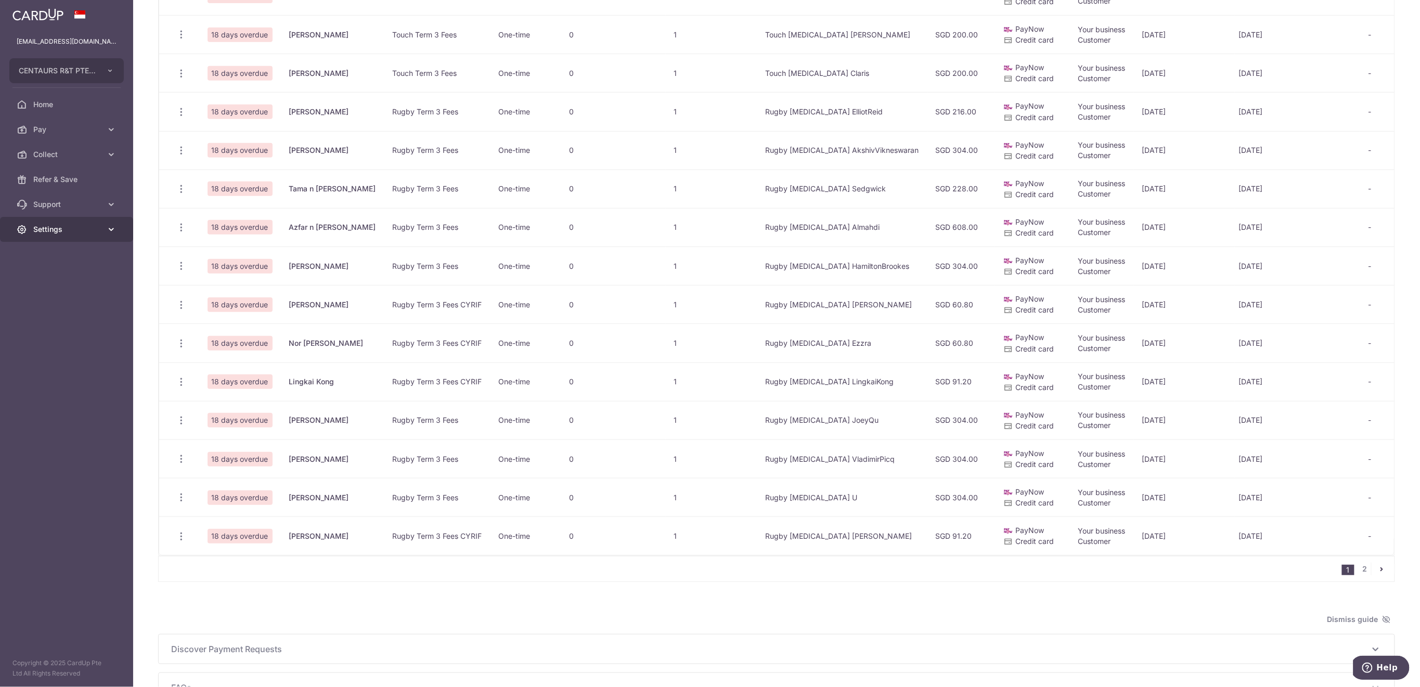
click at [45, 229] on span "Settings" at bounding box center [67, 229] width 69 height 10
click at [53, 278] on span "Logout" at bounding box center [67, 279] width 69 height 10
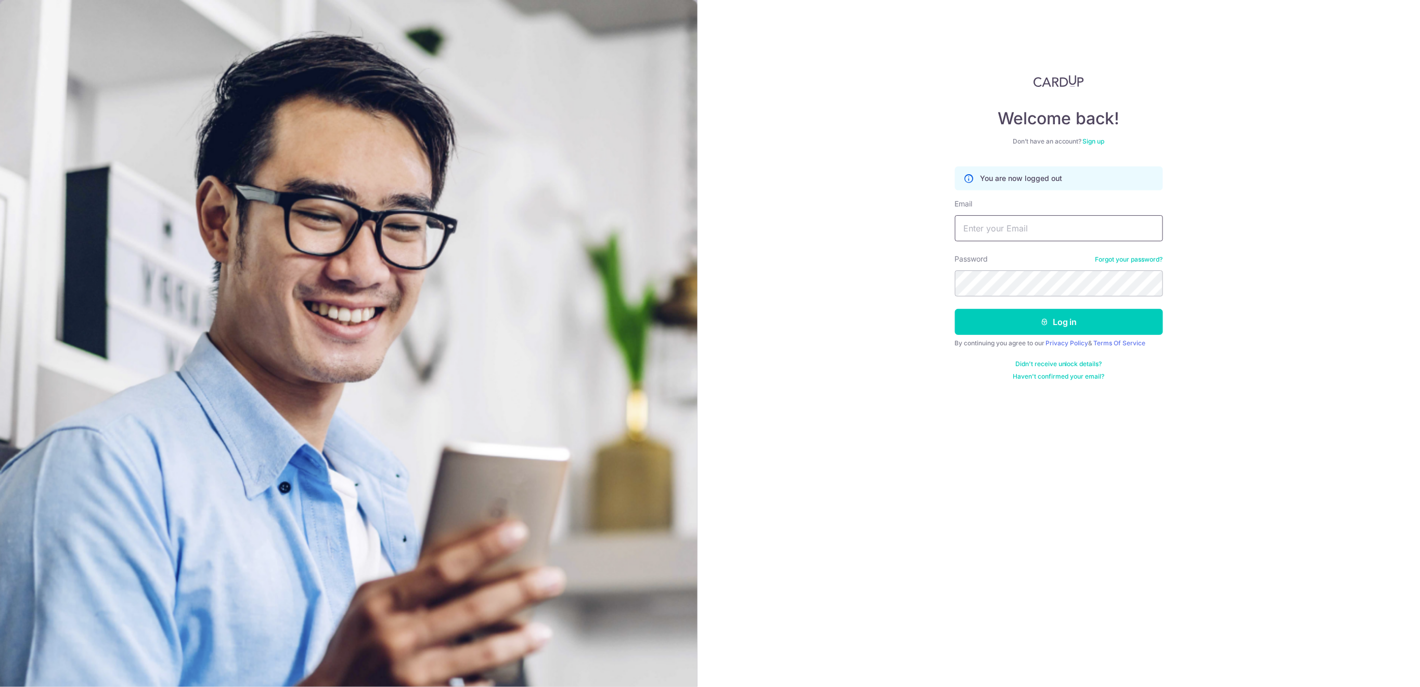
click at [1019, 228] on input "Email" at bounding box center [1059, 228] width 208 height 26
type input "[EMAIL_ADDRESS][DOMAIN_NAME]"
click at [1042, 268] on div "Password Forgot your password?" at bounding box center [1059, 275] width 208 height 43
click at [1006, 335] on button "Log in" at bounding box center [1059, 322] width 208 height 26
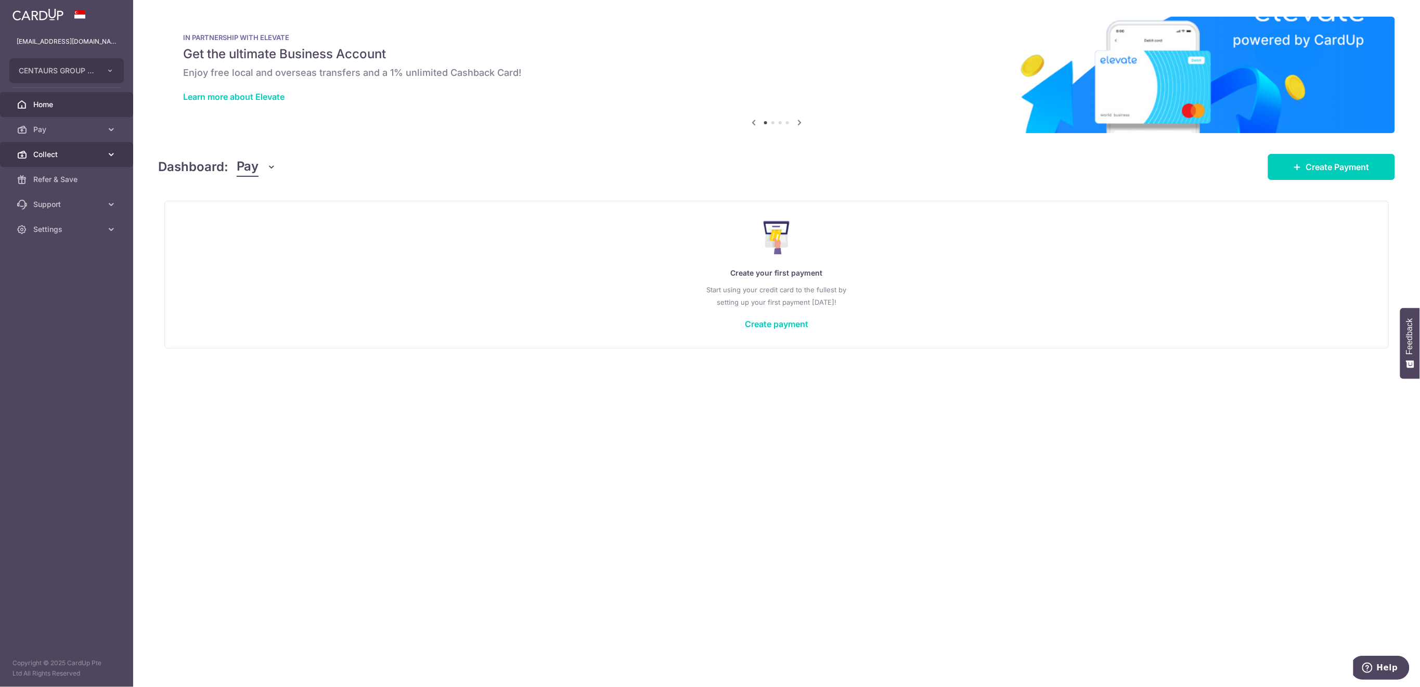
click at [77, 158] on span "Collect" at bounding box center [67, 154] width 69 height 10
click at [70, 228] on span "Payment Requests" at bounding box center [67, 229] width 69 height 10
